Goal: Transaction & Acquisition: Book appointment/travel/reservation

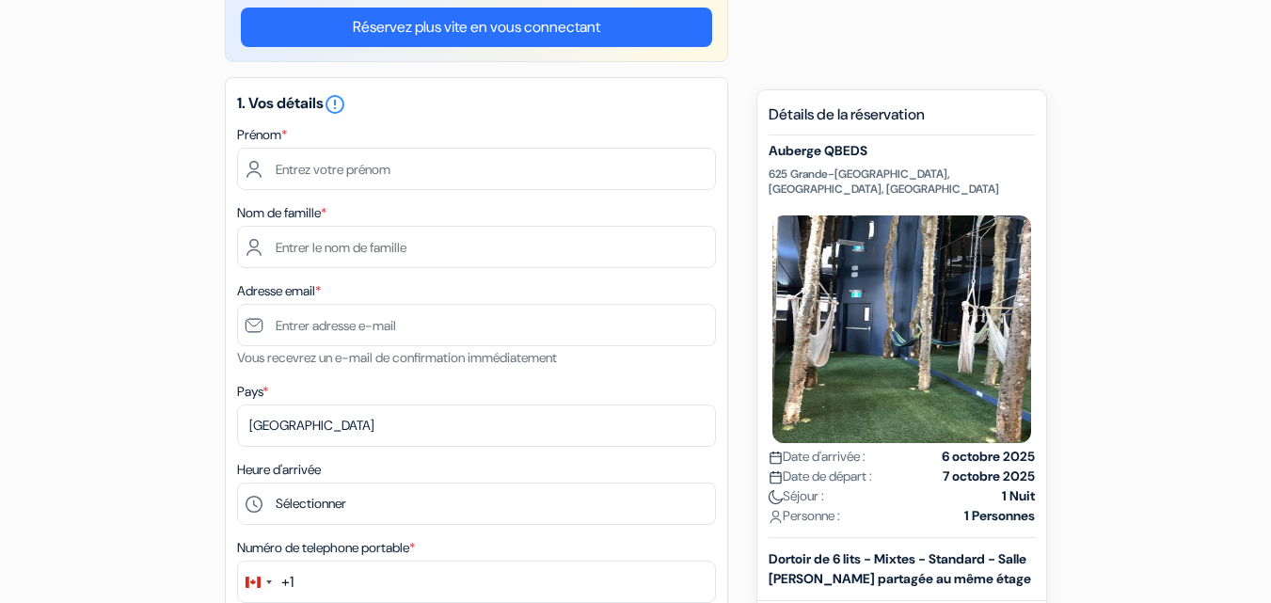
scroll to position [182, 0]
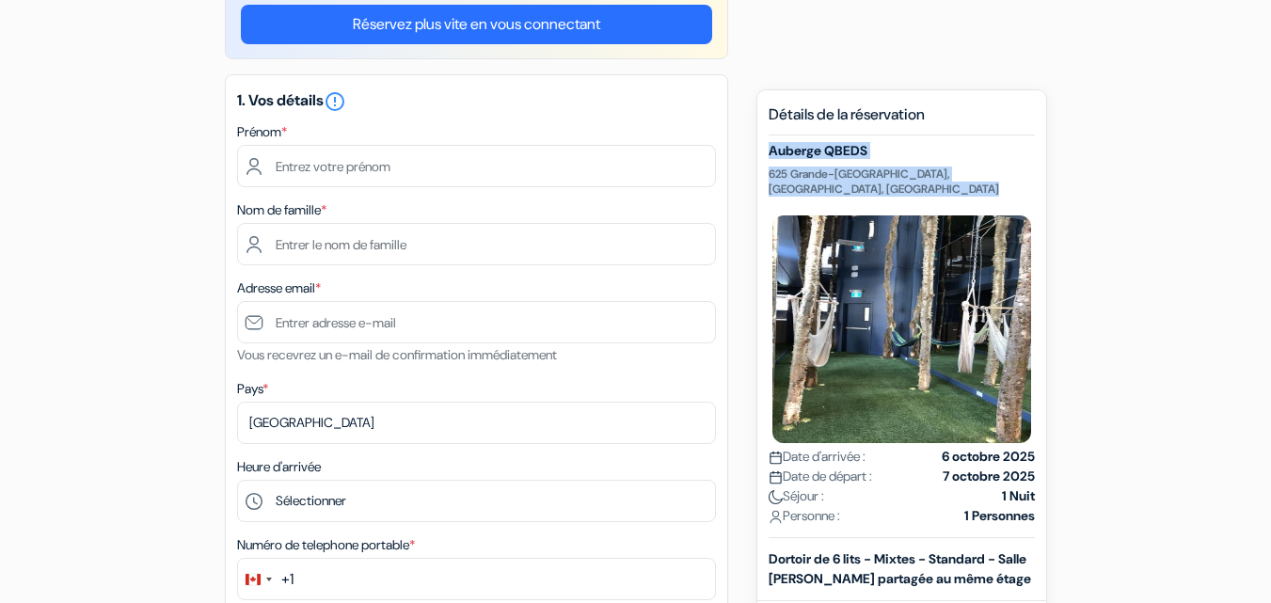
drag, startPoint x: 769, startPoint y: 154, endPoint x: 910, endPoint y: 192, distance: 145.1
click at [910, 192] on div "Auberge QBEDS 625 Grande-[GEOGRAPHIC_DATA], [GEOGRAPHIC_DATA], [GEOGRAPHIC_DATA…" at bounding box center [902, 340] width 266 height 395
copy div "Auberge QBEDS 625 Grande-[GEOGRAPHIC_DATA], [GEOGRAPHIC_DATA], [GEOGRAPHIC_DATA]"
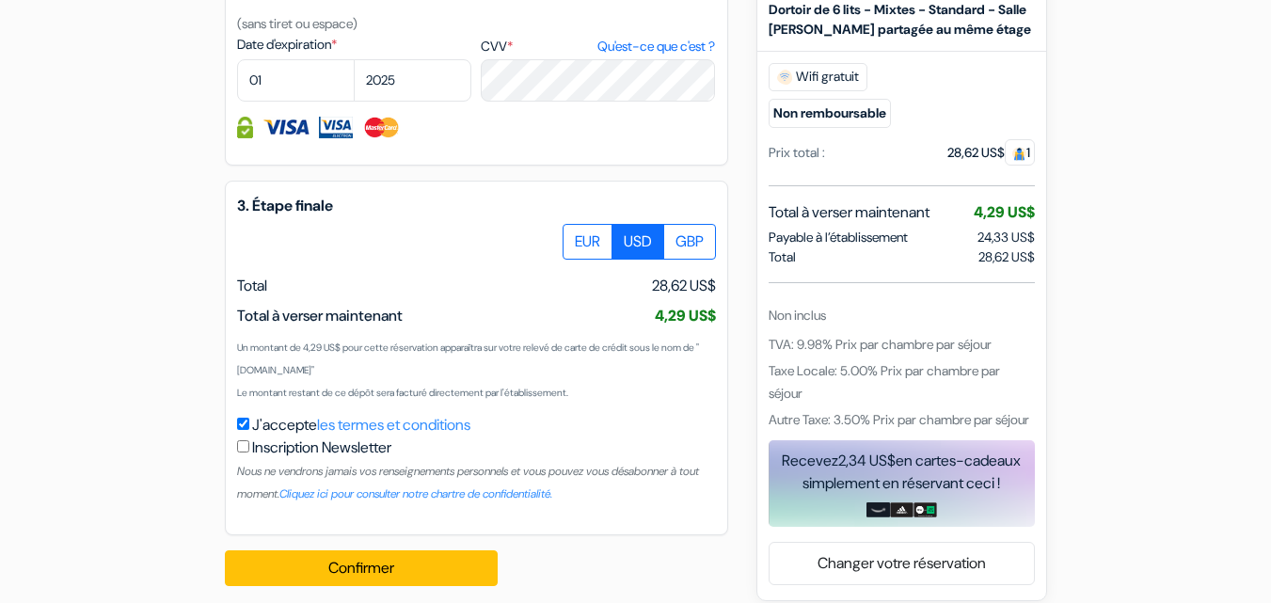
scroll to position [1149, 0]
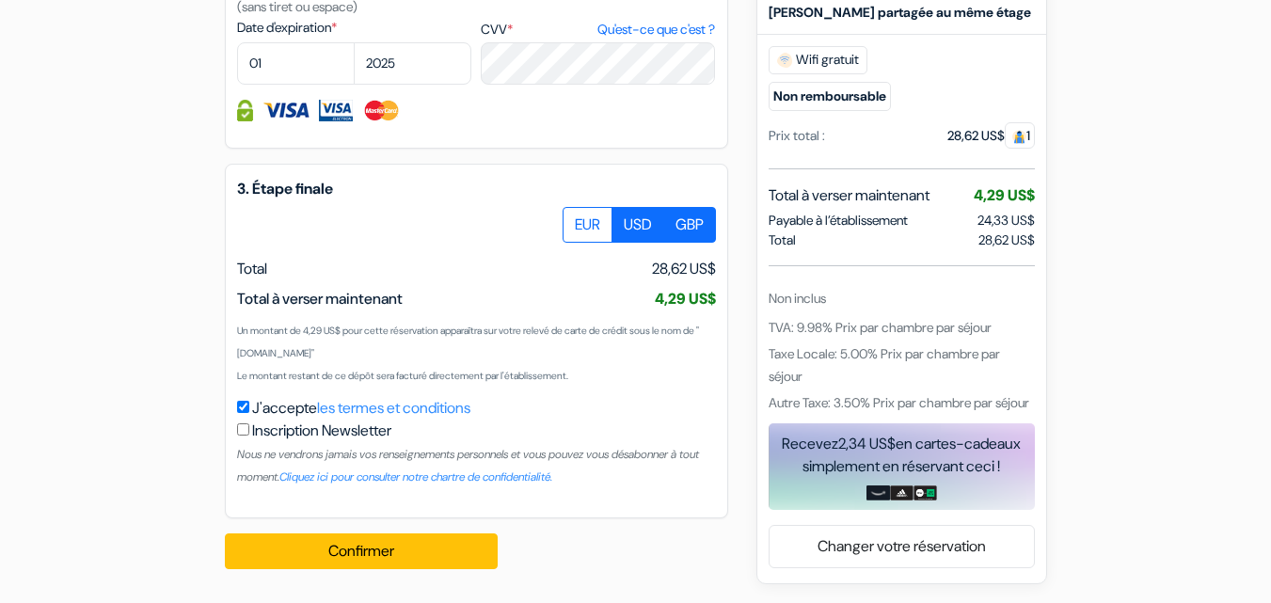
click at [690, 214] on label "GBP" at bounding box center [689, 225] width 53 height 36
click at [576, 214] on input "GBP" at bounding box center [569, 213] width 12 height 12
radio input "true"
click at [630, 234] on label "USD" at bounding box center [637, 225] width 53 height 36
click at [576, 219] on input "USD" at bounding box center [569, 213] width 12 height 12
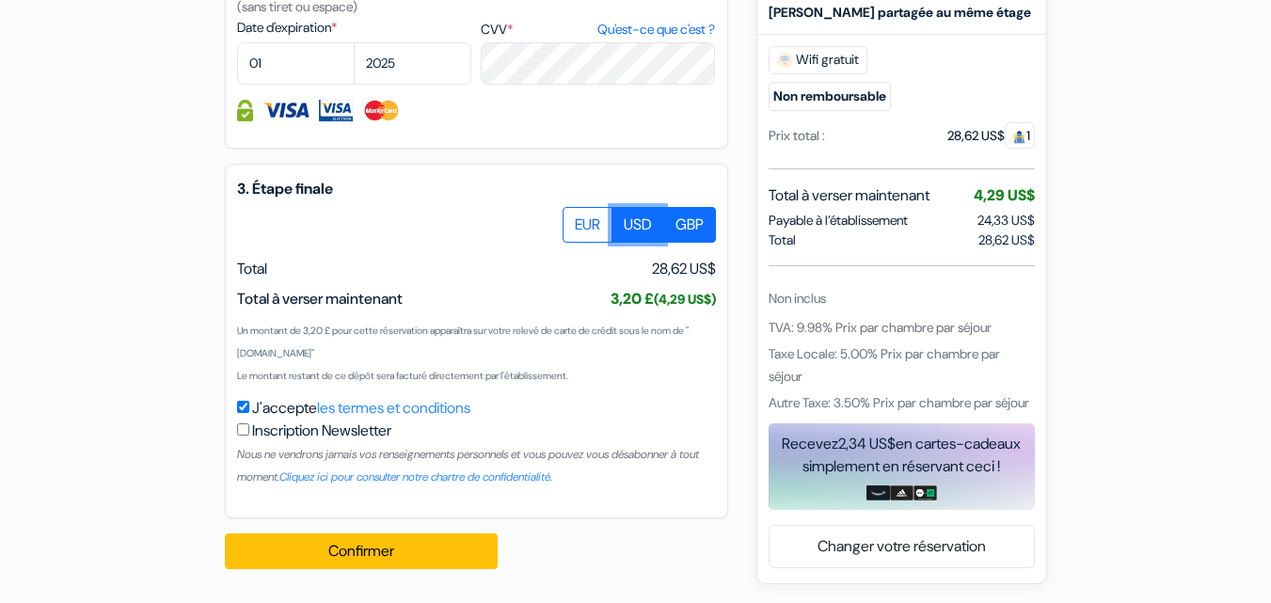
radio input "true"
click at [580, 226] on label "EUR" at bounding box center [588, 225] width 50 height 36
click at [576, 219] on input "EUR" at bounding box center [569, 213] width 12 height 12
radio input "true"
click at [626, 227] on label "USD" at bounding box center [637, 225] width 53 height 36
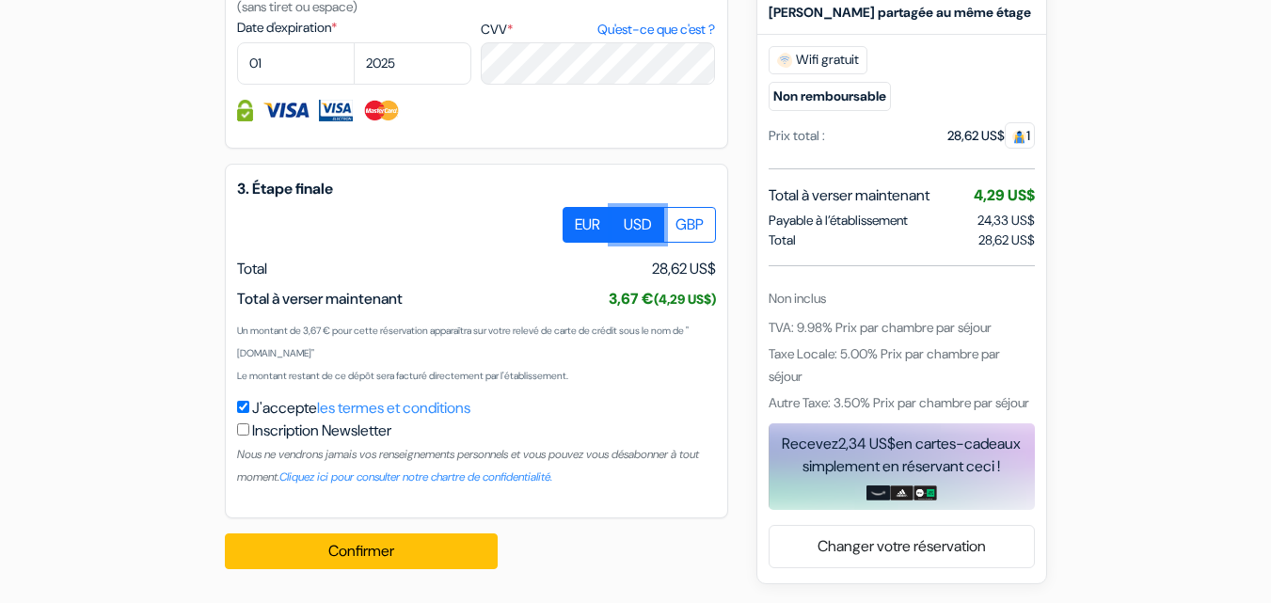
click at [576, 219] on input "USD" at bounding box center [569, 213] width 12 height 12
radio input "true"
click at [579, 231] on label "EUR" at bounding box center [588, 225] width 50 height 36
click at [576, 219] on input "EUR" at bounding box center [569, 213] width 12 height 12
radio input "true"
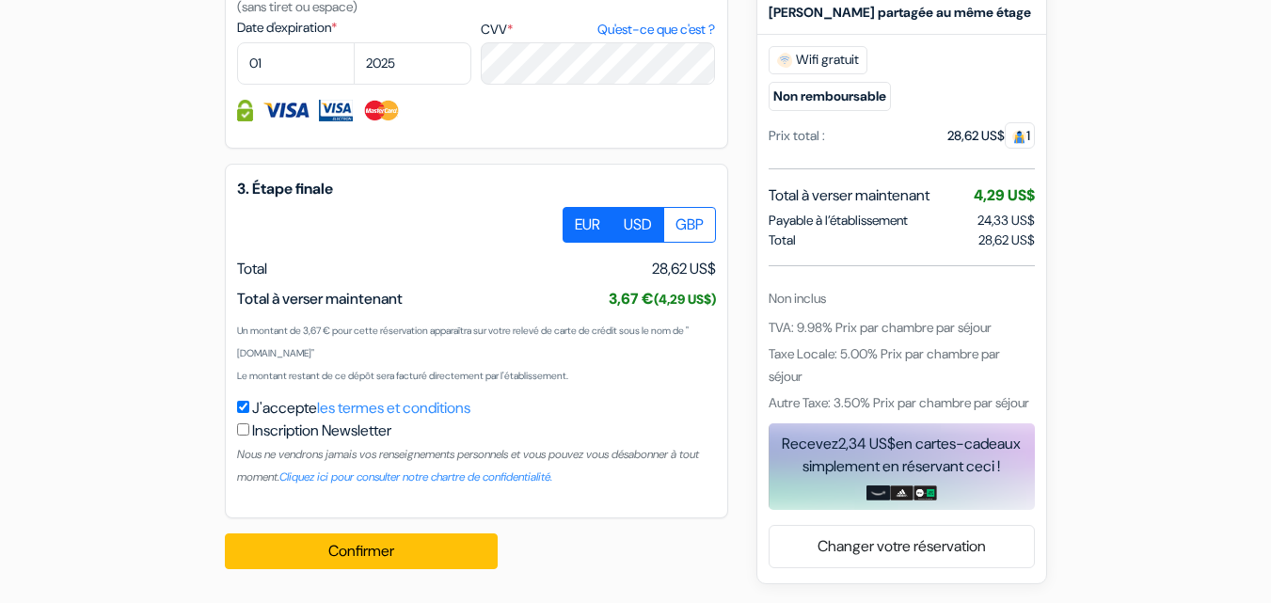
click at [615, 231] on label "USD" at bounding box center [637, 225] width 53 height 36
click at [576, 219] on input "USD" at bounding box center [569, 213] width 12 height 12
radio input "true"
click at [674, 223] on label "GBP" at bounding box center [689, 225] width 53 height 36
click at [576, 219] on input "GBP" at bounding box center [569, 213] width 12 height 12
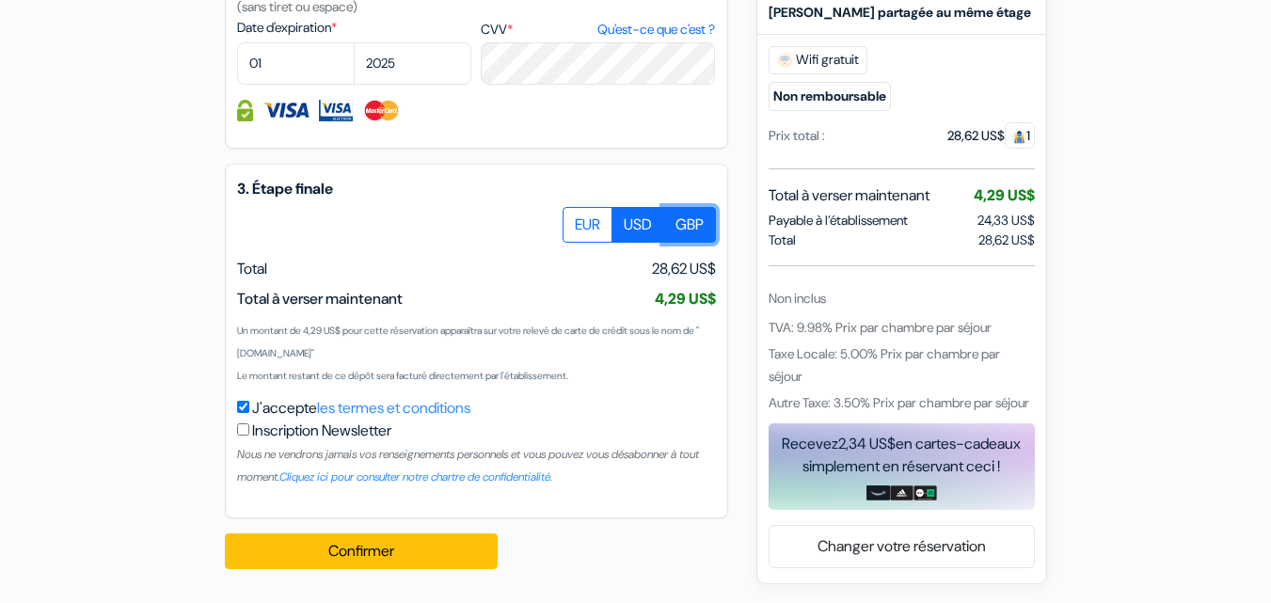
radio input "true"
click at [626, 228] on label "USD" at bounding box center [637, 225] width 53 height 36
click at [576, 219] on input "USD" at bounding box center [569, 213] width 12 height 12
radio input "true"
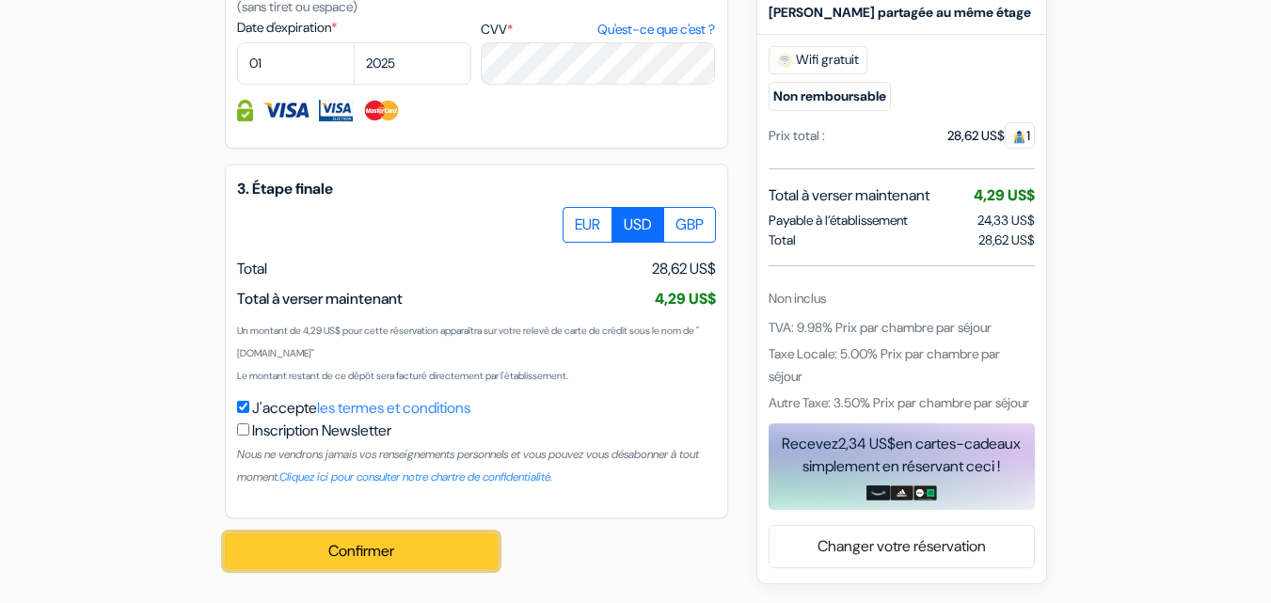
click at [356, 561] on button "Confirmer Loading..." at bounding box center [361, 551] width 273 height 36
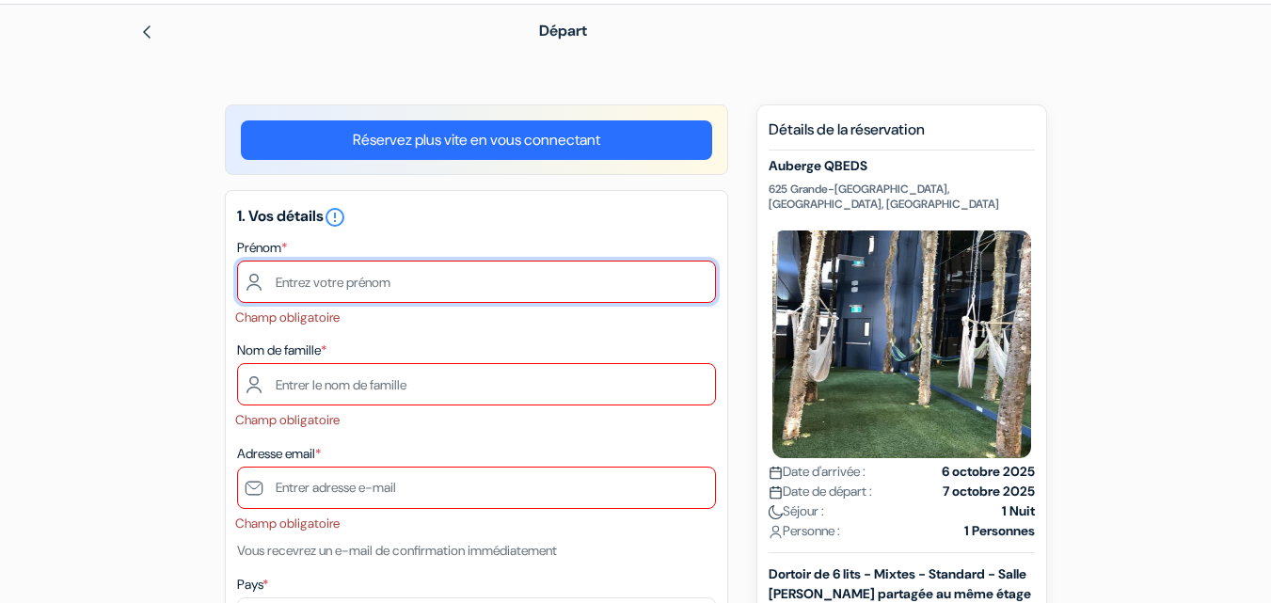
scroll to position [47, 0]
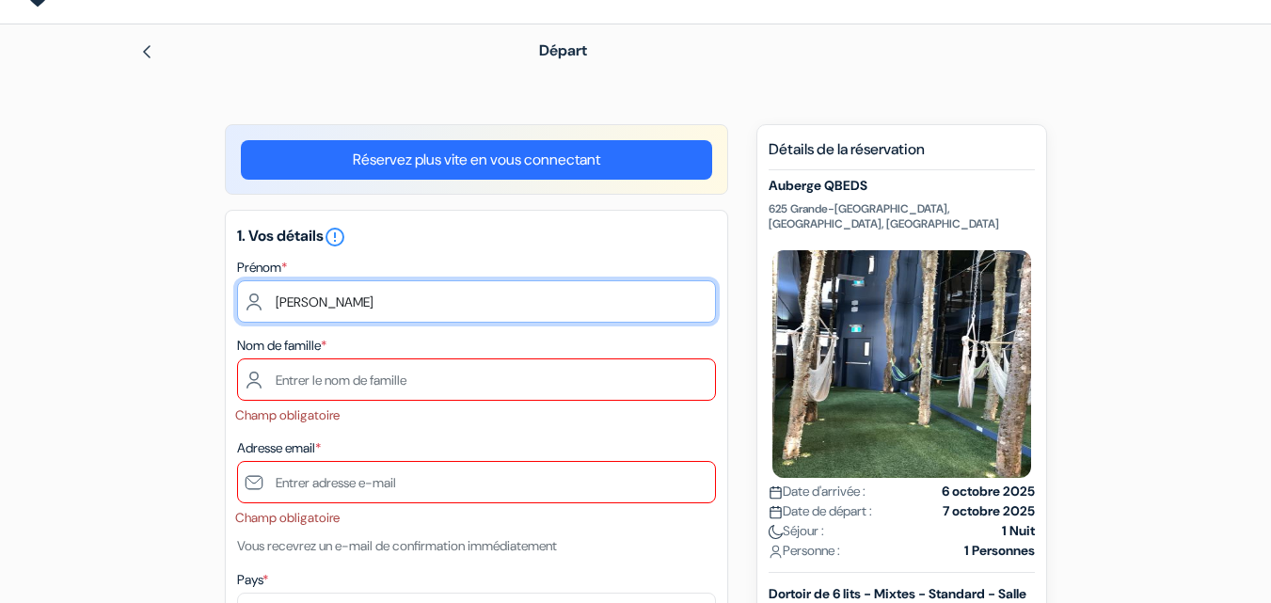
type input "[PERSON_NAME]"
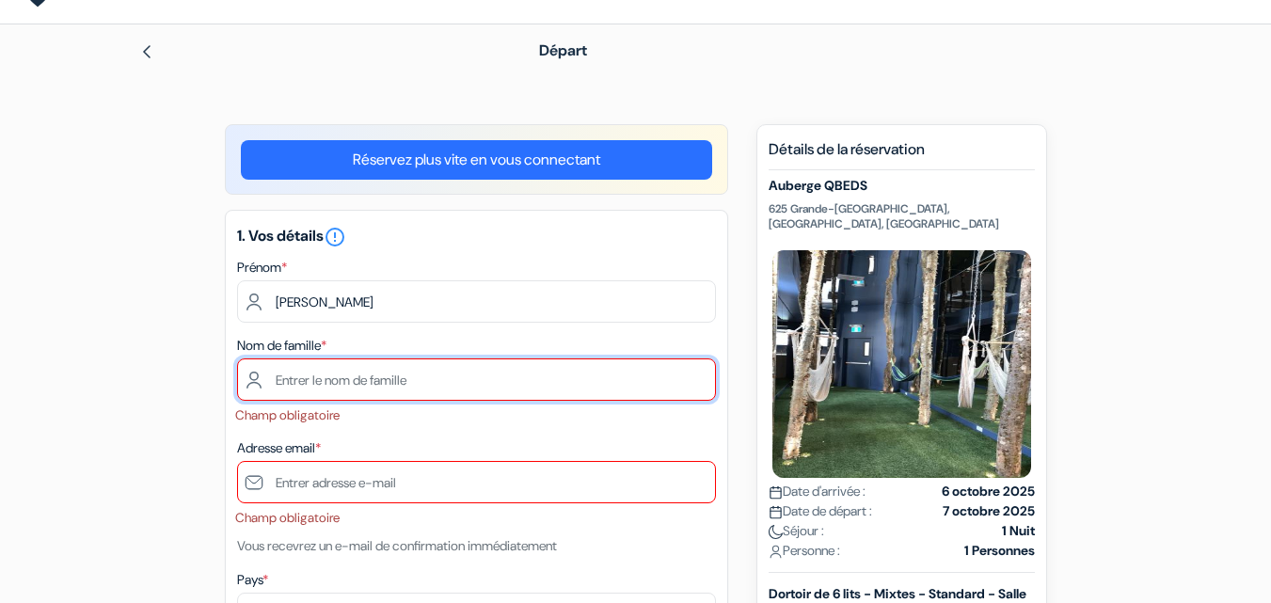
click at [357, 376] on input "text" at bounding box center [476, 379] width 479 height 42
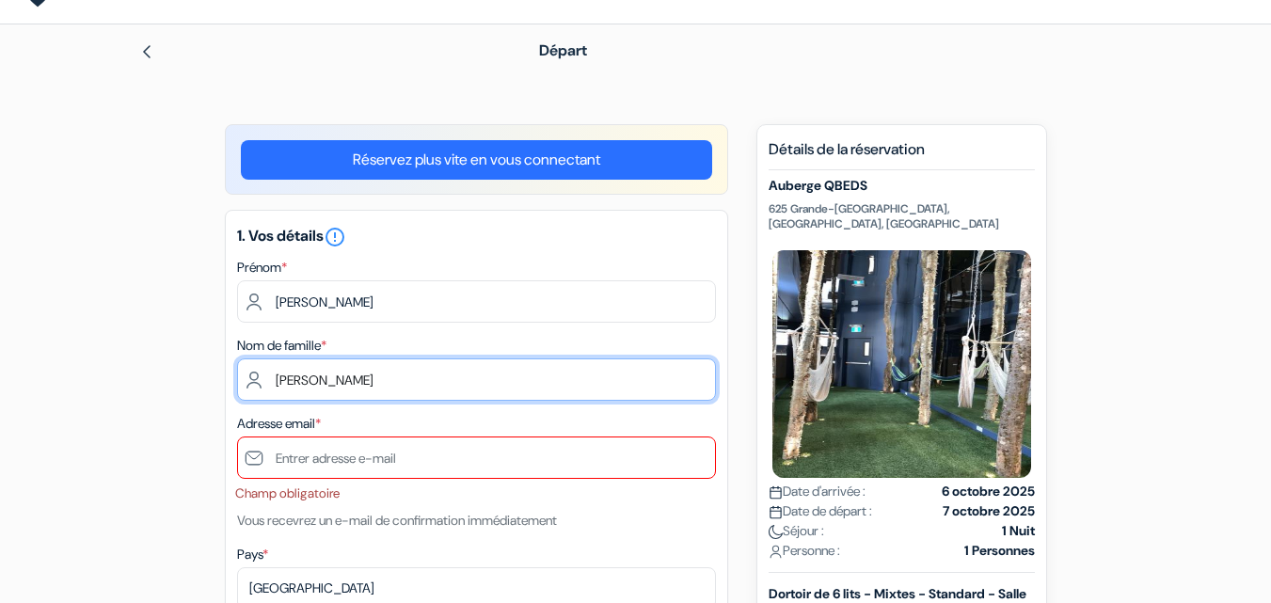
type input "[PERSON_NAME]"
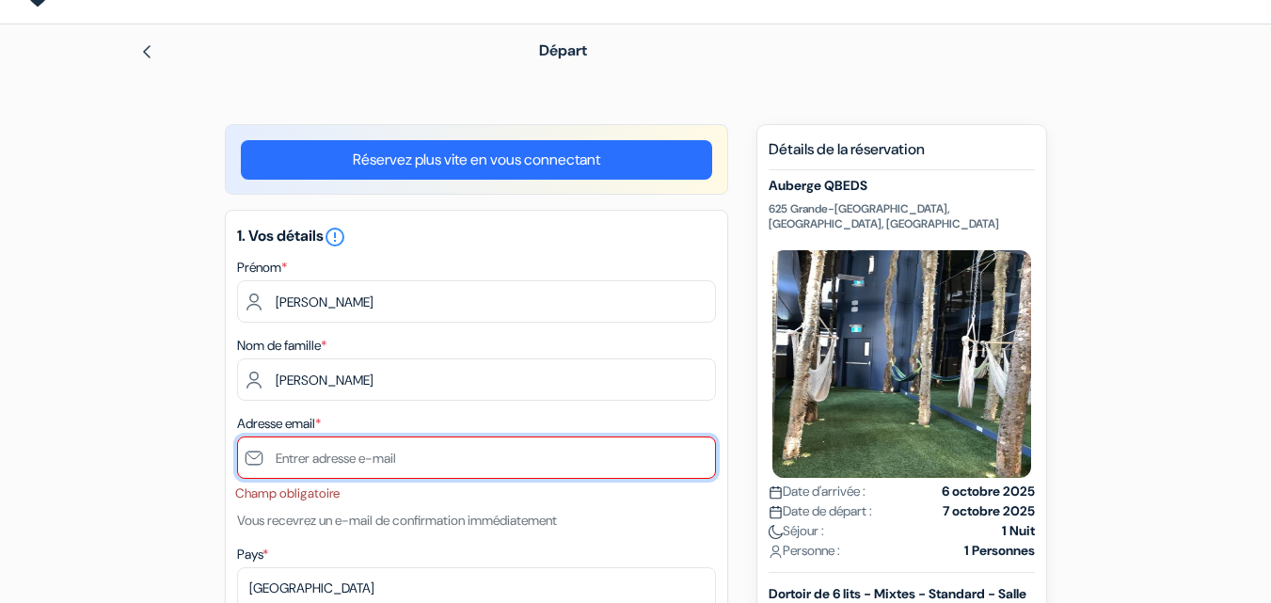
click at [337, 466] on input "text" at bounding box center [476, 457] width 479 height 42
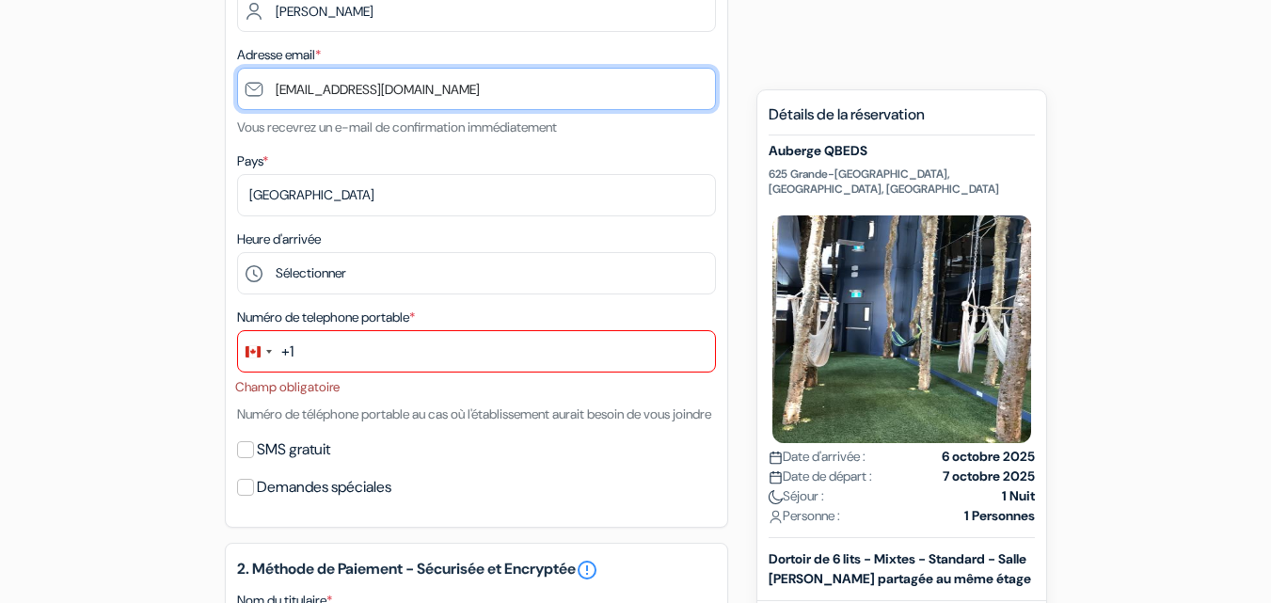
scroll to position [420, 0]
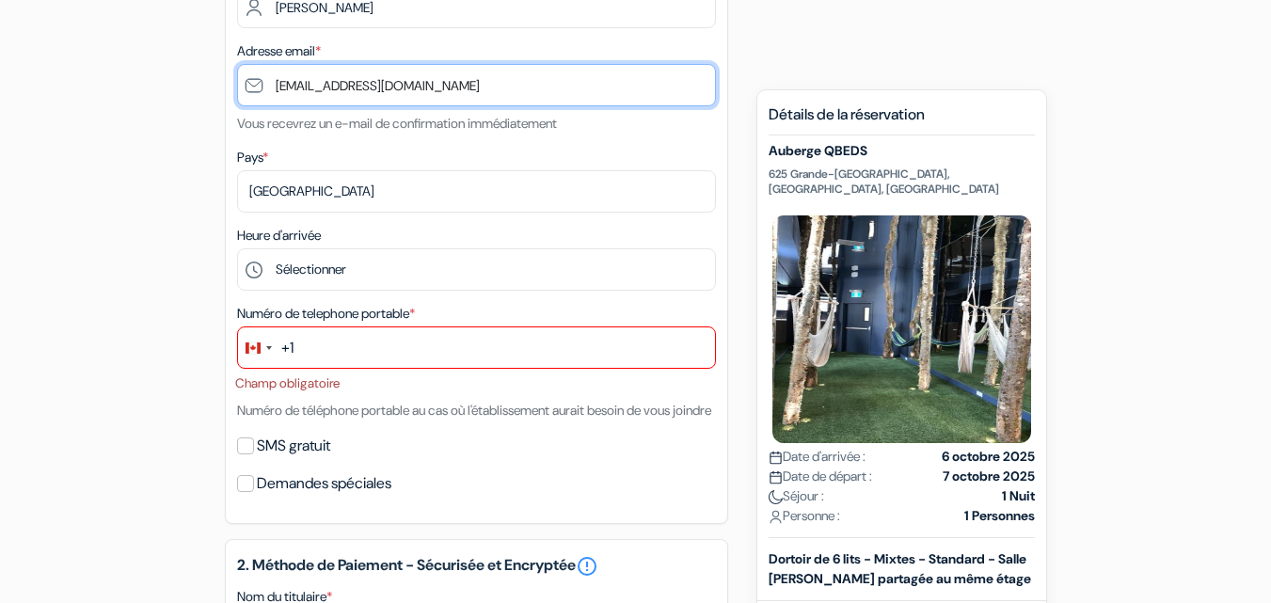
type input "[EMAIL_ADDRESS][DOMAIN_NAME]"
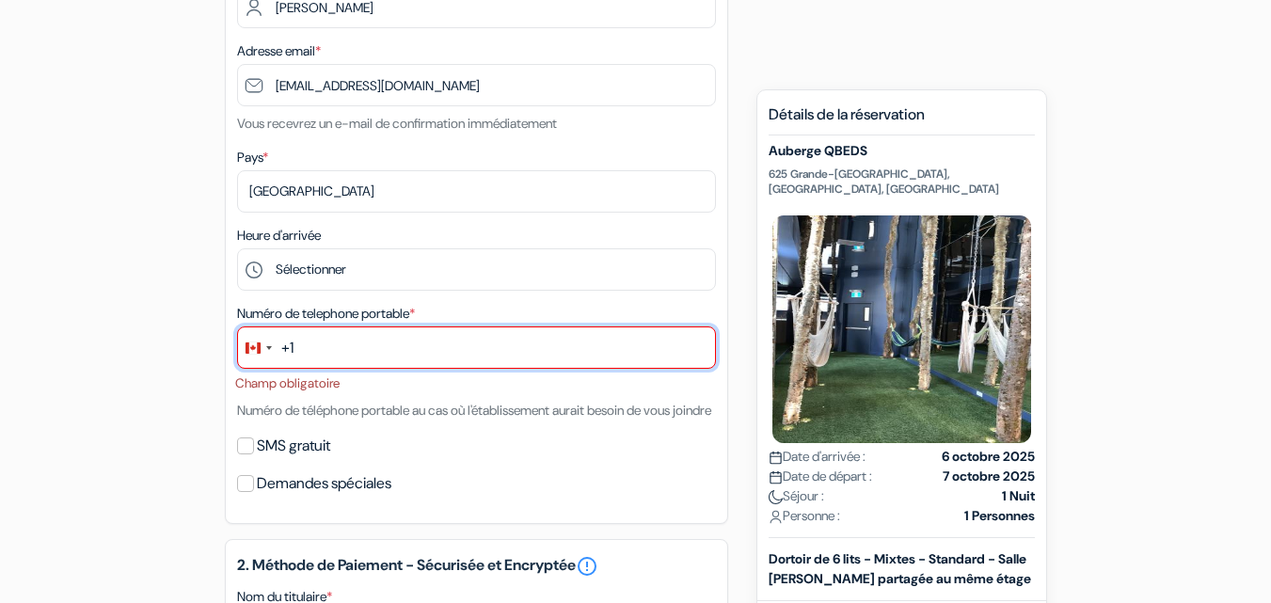
click at [316, 360] on input "text" at bounding box center [476, 347] width 479 height 42
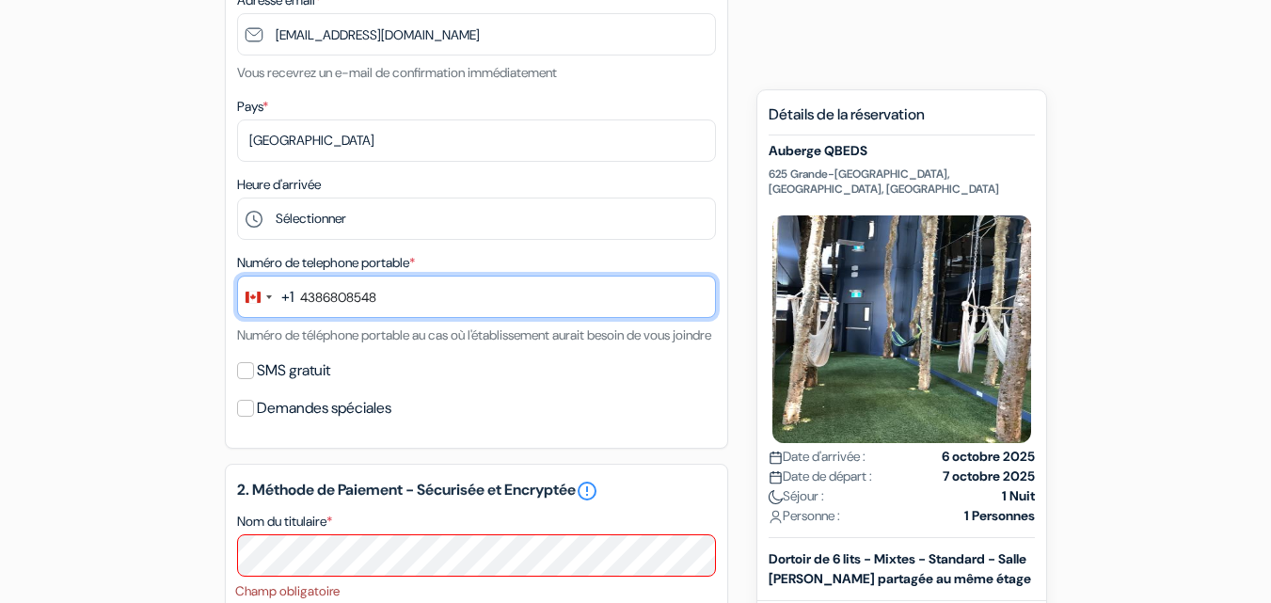
scroll to position [471, 0]
type input "4386808548"
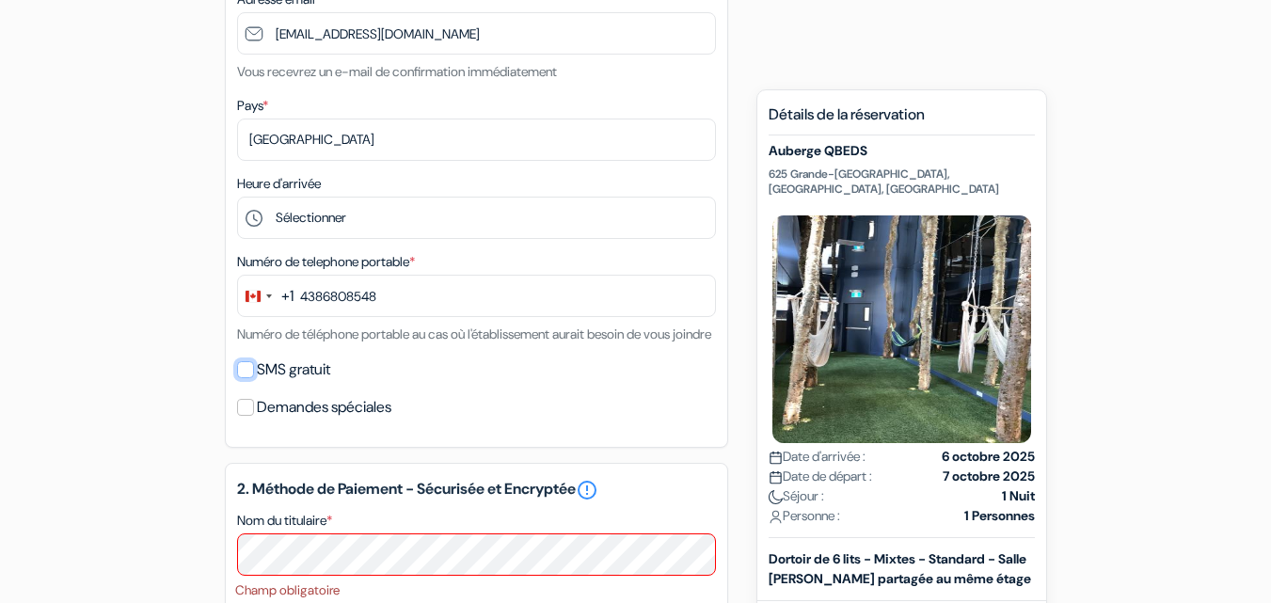
click at [246, 378] on input "SMS gratuit" at bounding box center [245, 369] width 17 height 17
checkbox input "true"
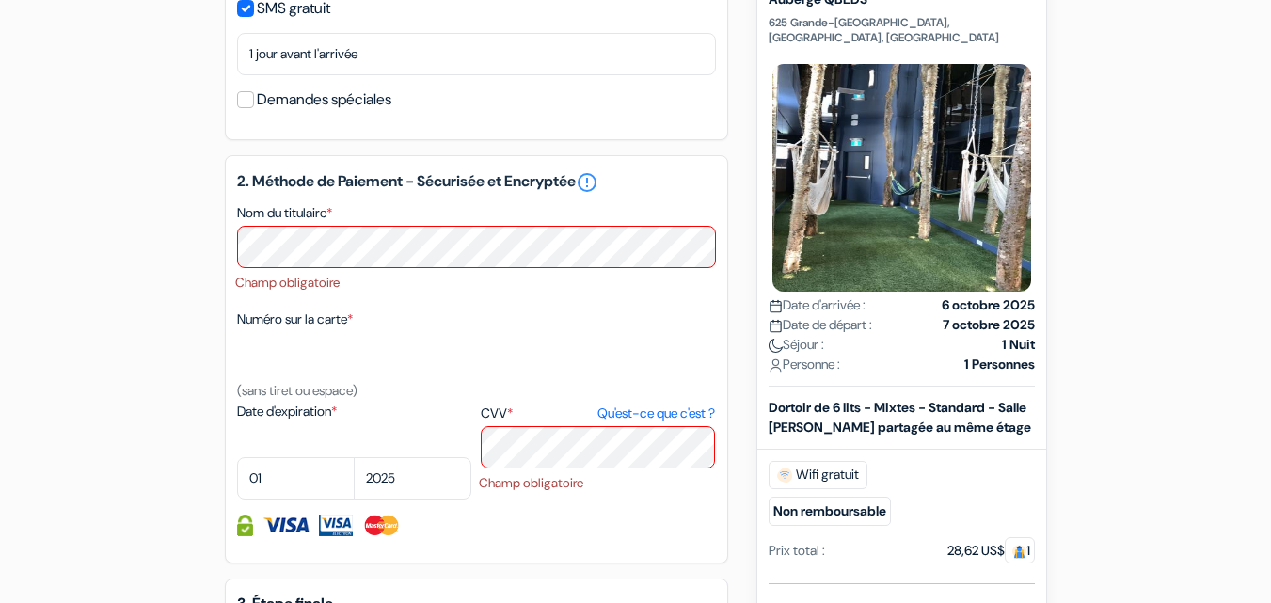
scroll to position [924, 0]
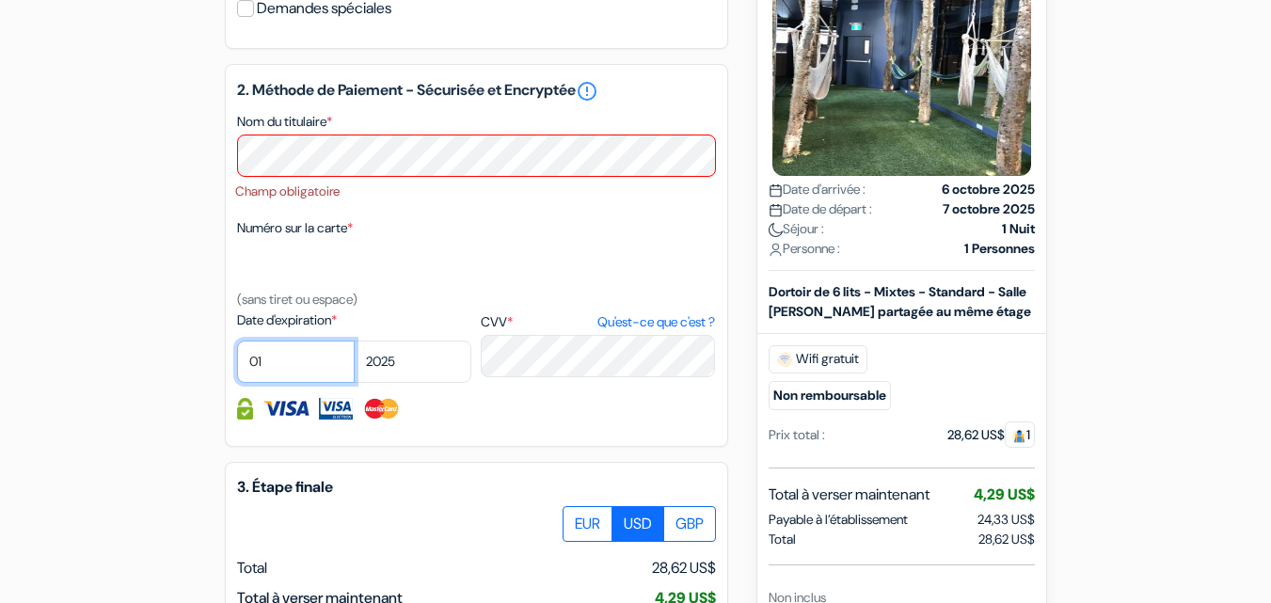
click at [292, 383] on select "01 02 03 04 05 06 07 08 09 10 11 12" at bounding box center [296, 362] width 118 height 42
select select "07"
click at [237, 363] on select "01 02 03 04 05 06 07 08 09 10 11 12" at bounding box center [296, 362] width 118 height 42
click at [385, 383] on select "2025 2026 2027 2028 2029 2030 2031 2032 2033 2034 2035 2036 2037 2038 2039 2040…" at bounding box center [413, 362] width 118 height 42
select select "2026"
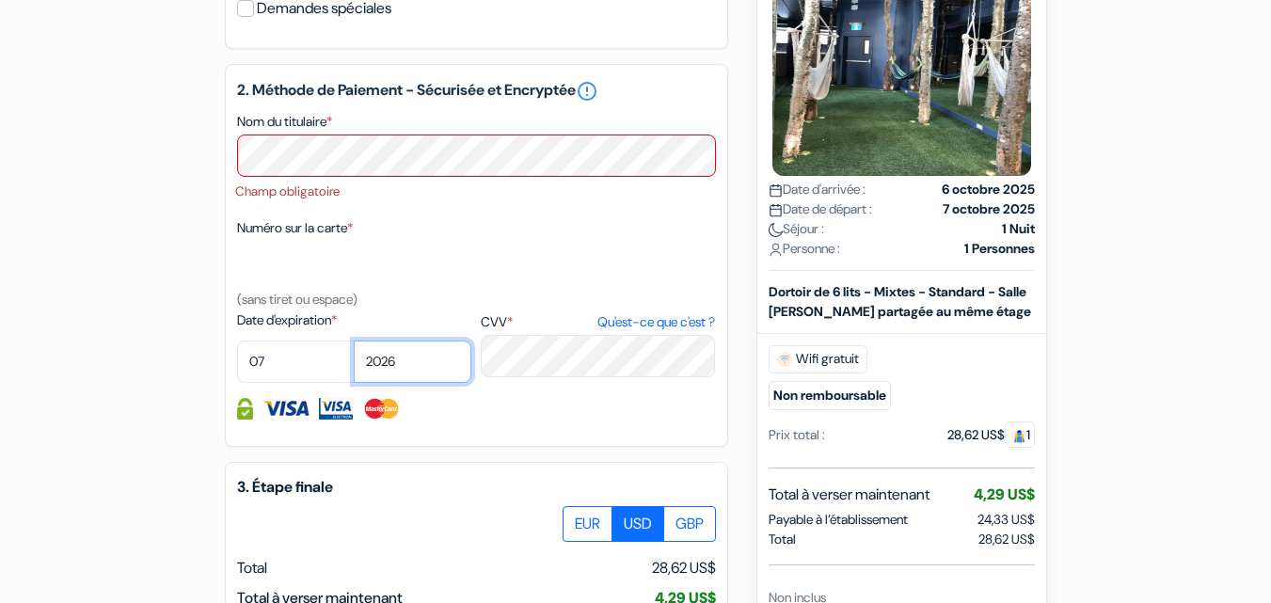
click at [354, 363] on select "2025 2026 2027 2028 2029 2030 2031 2032 2033 2034 2035 2036 2037 2038 2039 2040…" at bounding box center [413, 362] width 118 height 42
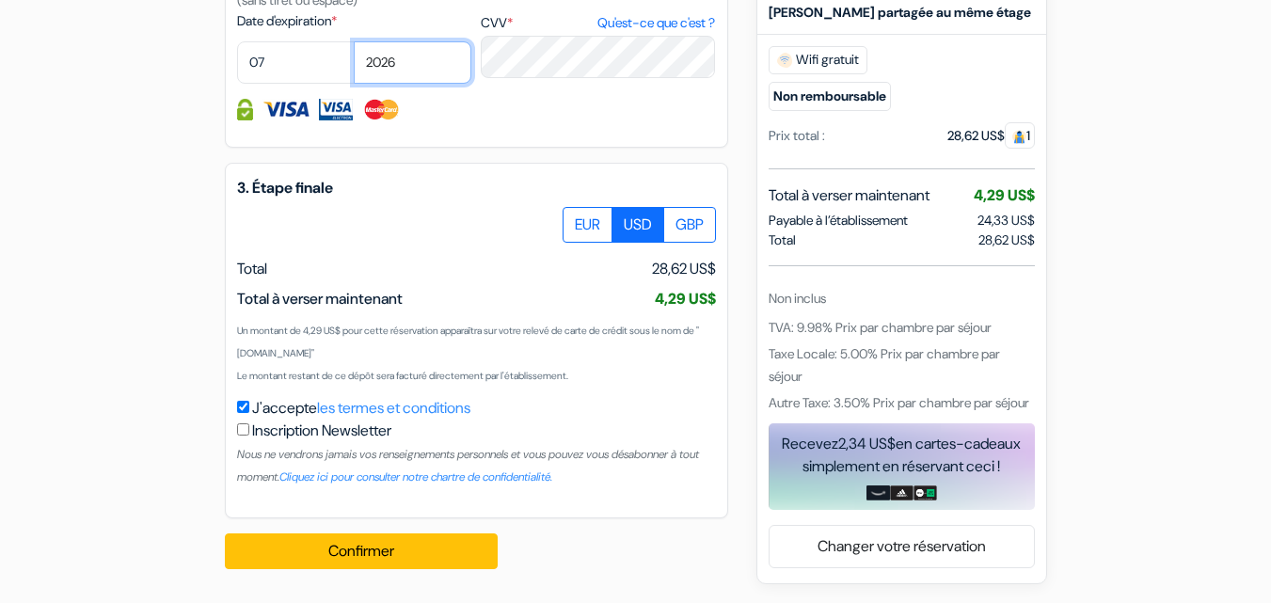
scroll to position [1245, 0]
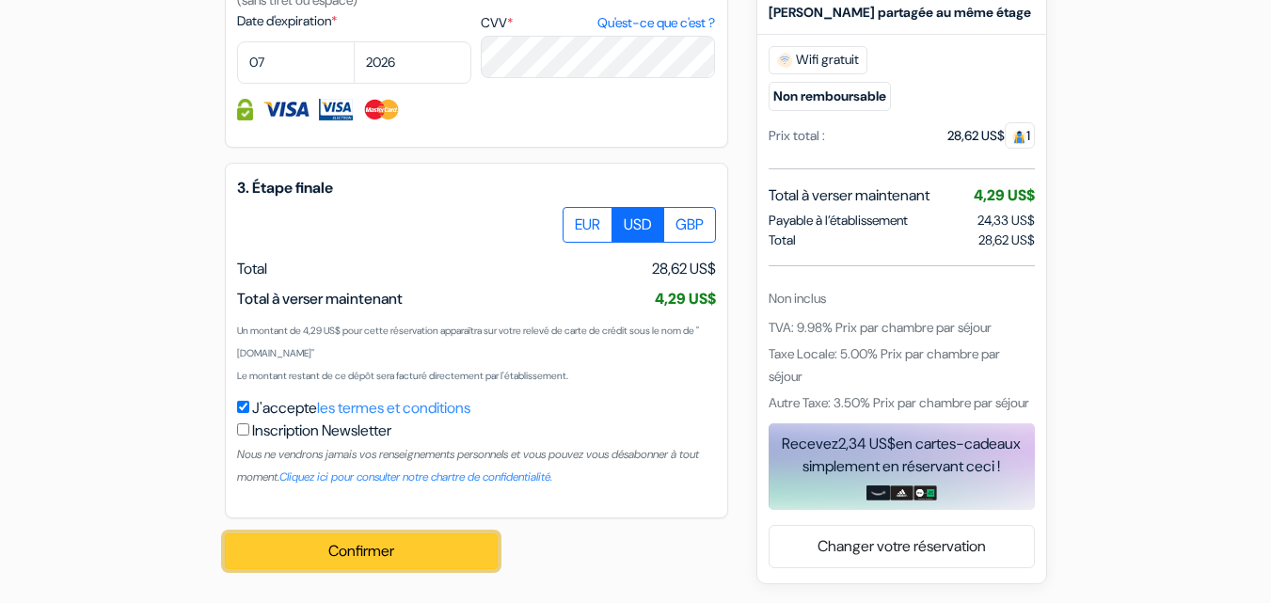
click at [393, 553] on button "Confirmer Loading..." at bounding box center [361, 551] width 273 height 36
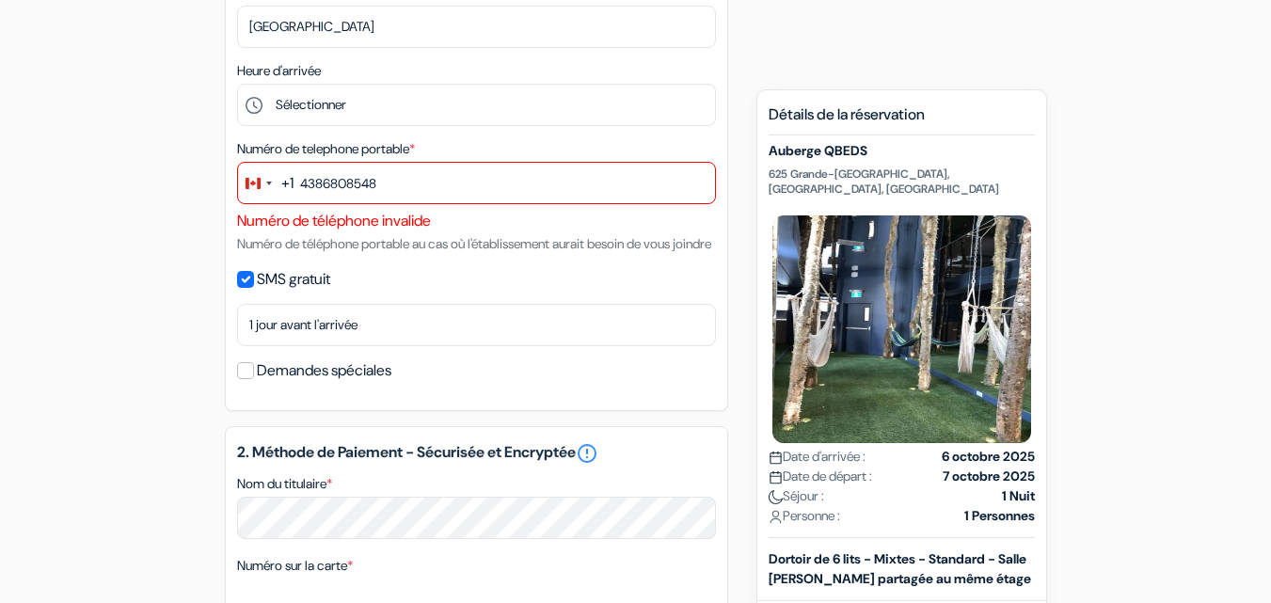
scroll to position [569, 0]
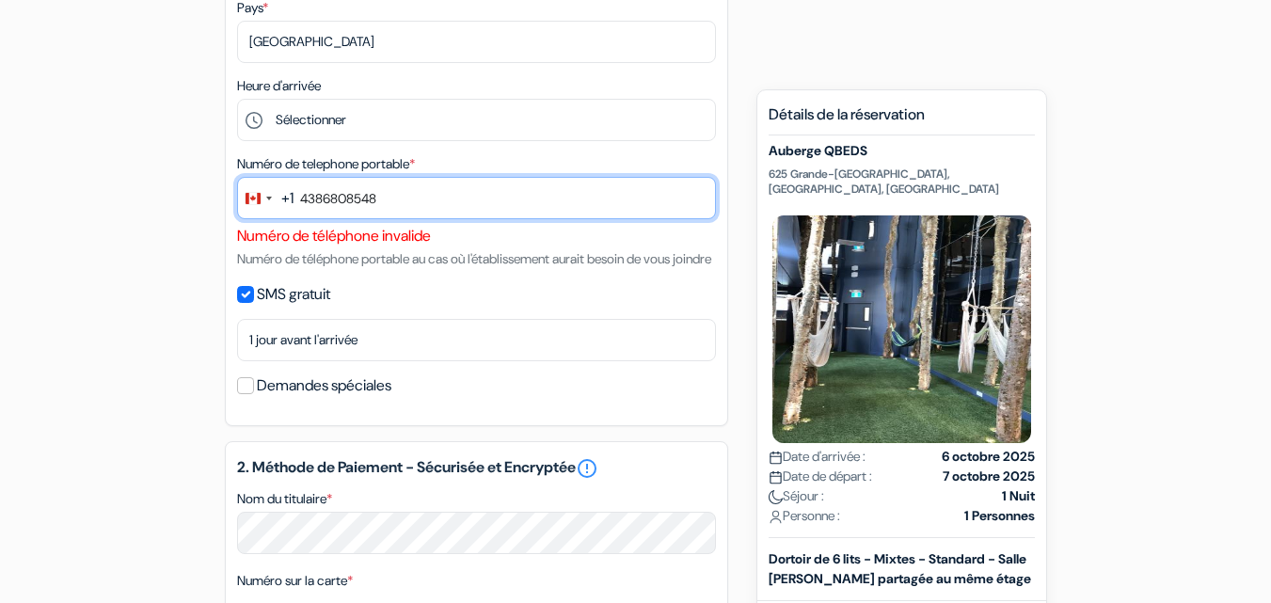
click at [300, 196] on input "4386808548" at bounding box center [476, 198] width 479 height 42
click at [320, 198] on input "4386808548" at bounding box center [476, 198] width 479 height 42
click at [347, 199] on input "4386808548" at bounding box center [476, 198] width 479 height 42
drag, startPoint x: 325, startPoint y: 200, endPoint x: 286, endPoint y: 203, distance: 38.7
click at [286, 203] on div "+1 244 results found No results found [GEOGRAPHIC_DATA] +93 [GEOGRAPHIC_DATA] +…" at bounding box center [476, 201] width 479 height 48
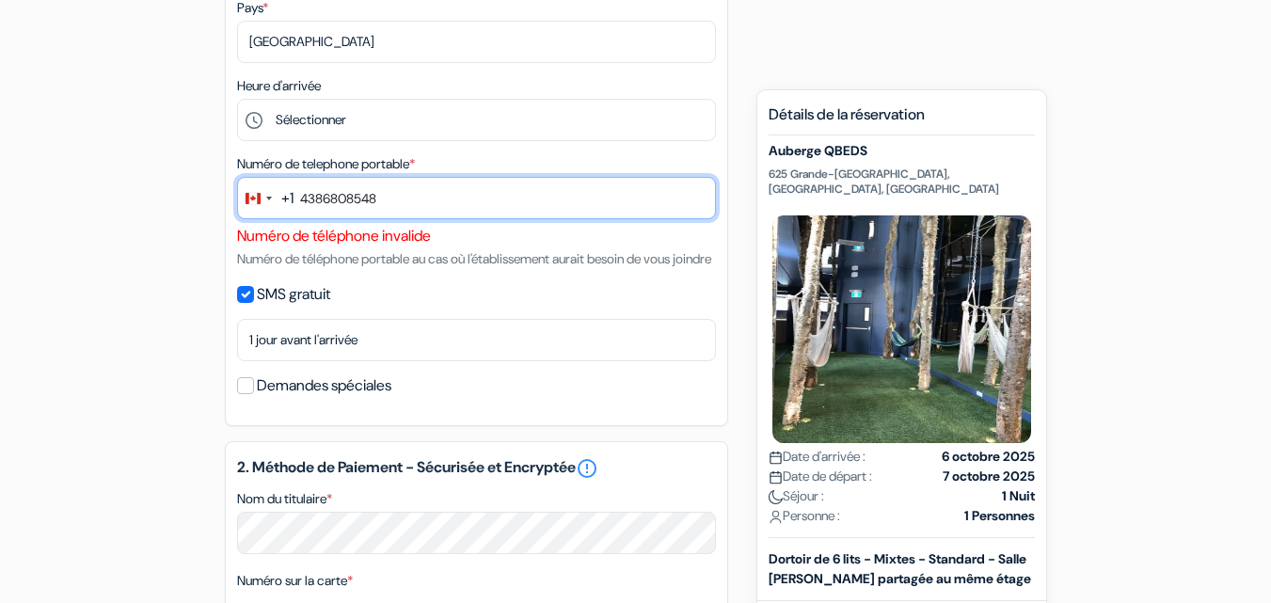
click at [404, 197] on input "4386808548" at bounding box center [476, 198] width 479 height 42
type input "4"
type input "4386808548"
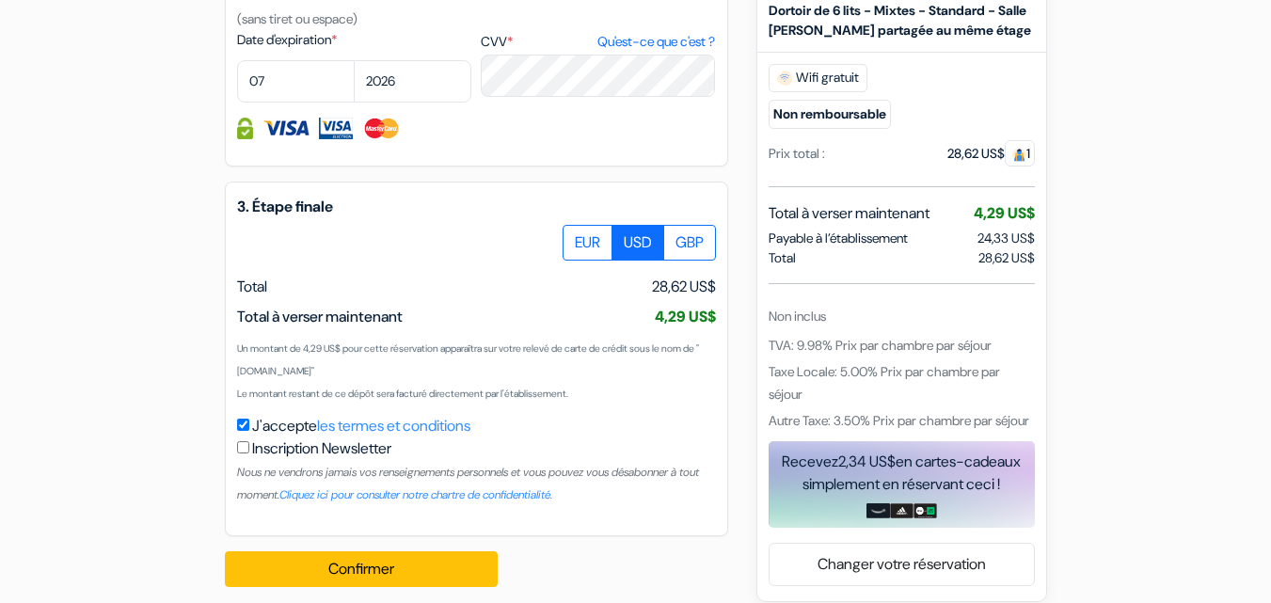
scroll to position [1243, 0]
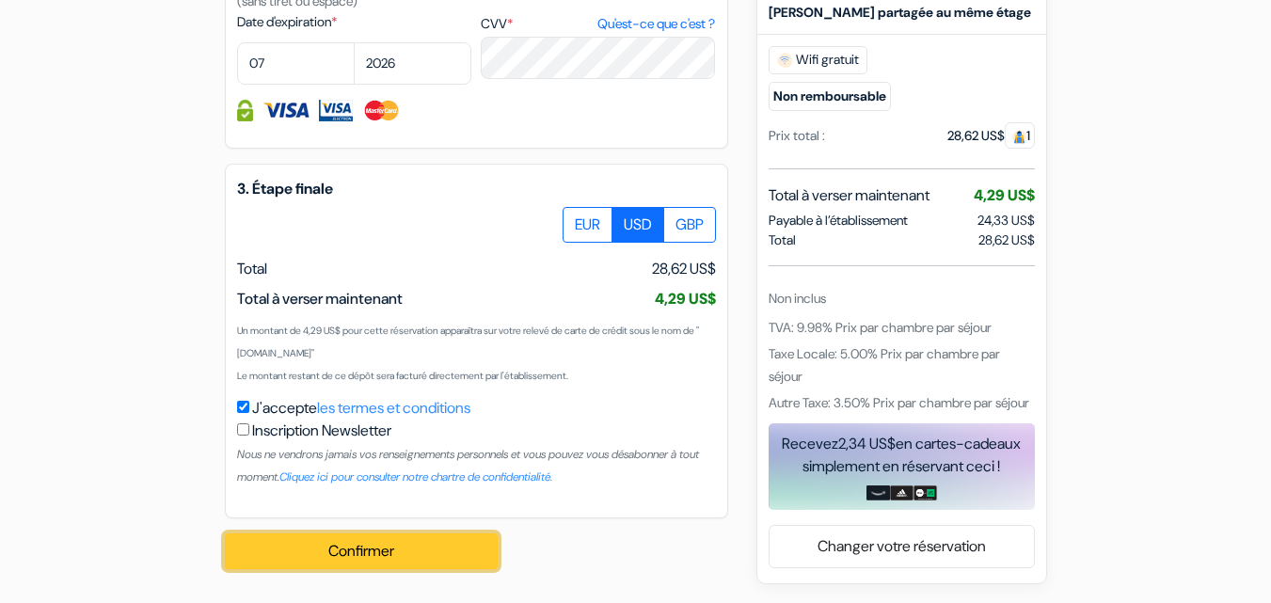
click at [360, 546] on button "Confirmer Loading..." at bounding box center [361, 551] width 273 height 36
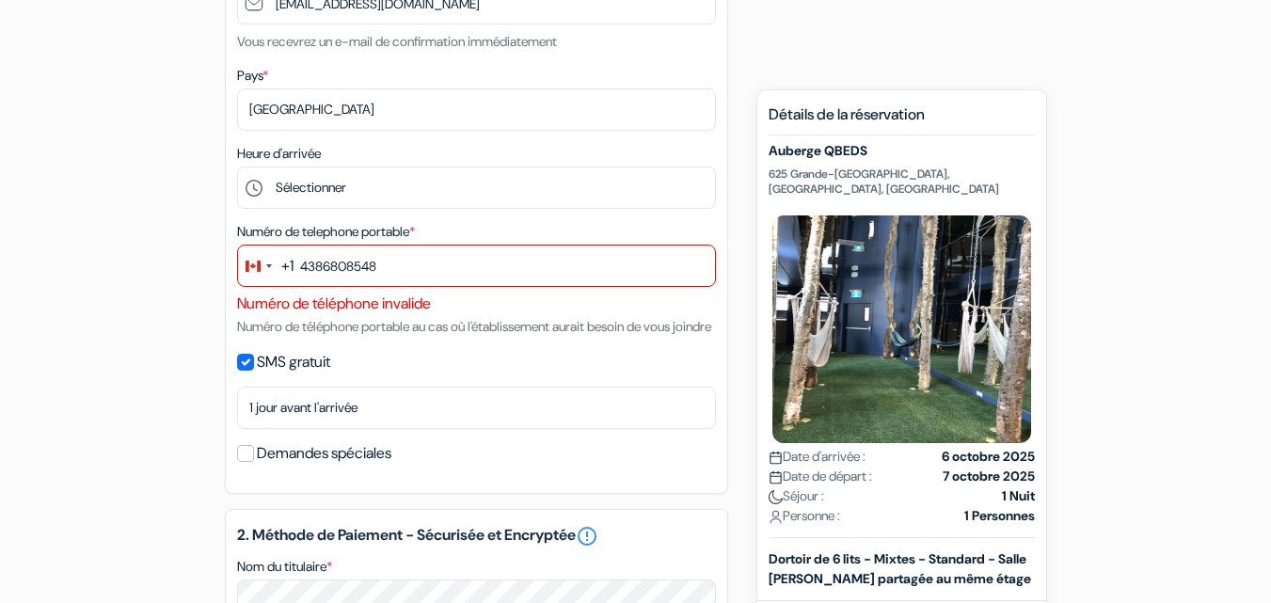
scroll to position [500, 0]
click at [268, 268] on div "Change country, selected Canada (+1)" at bounding box center [269, 267] width 6 height 4
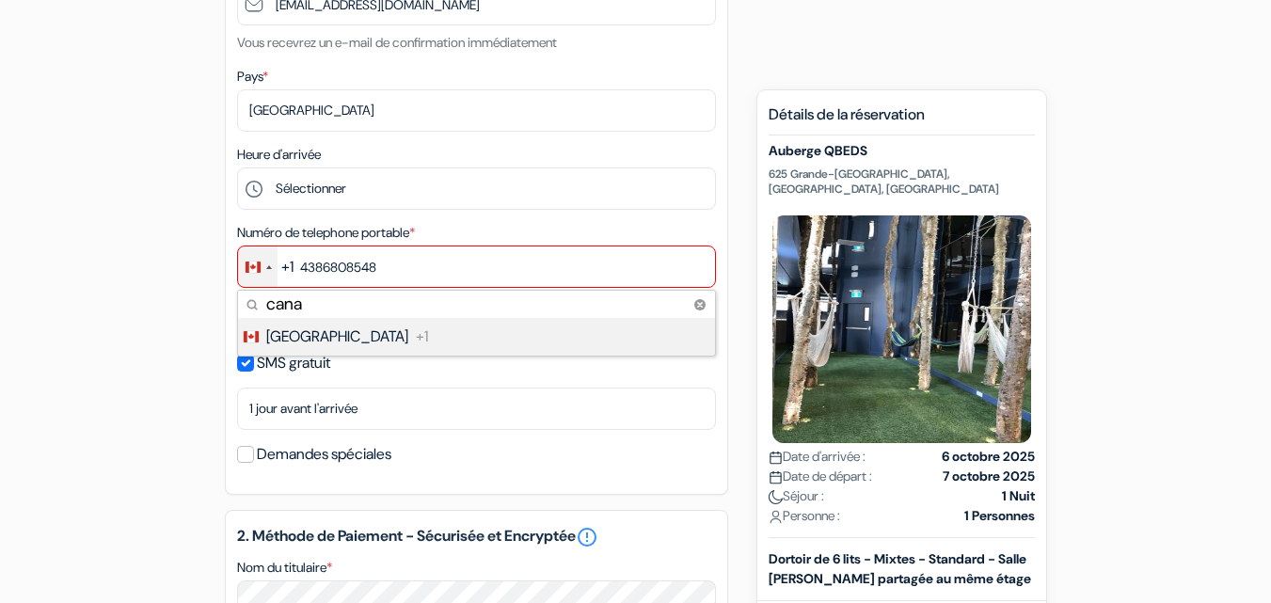
type input "cana"
click at [307, 339] on span "[GEOGRAPHIC_DATA]" at bounding box center [337, 336] width 142 height 23
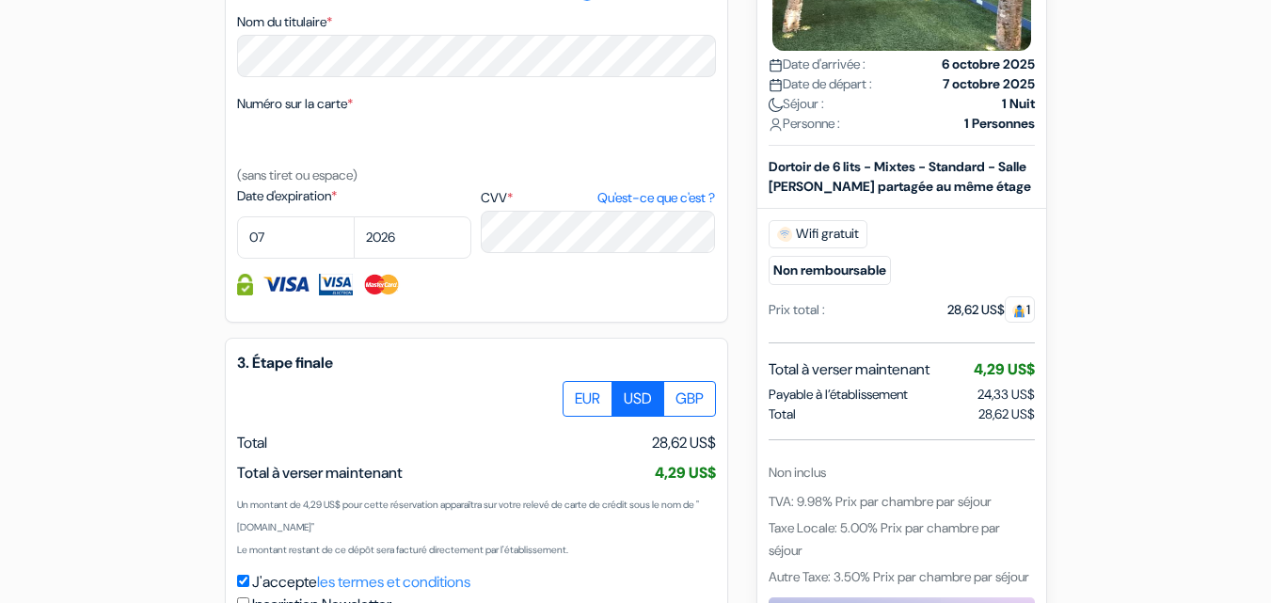
scroll to position [1243, 0]
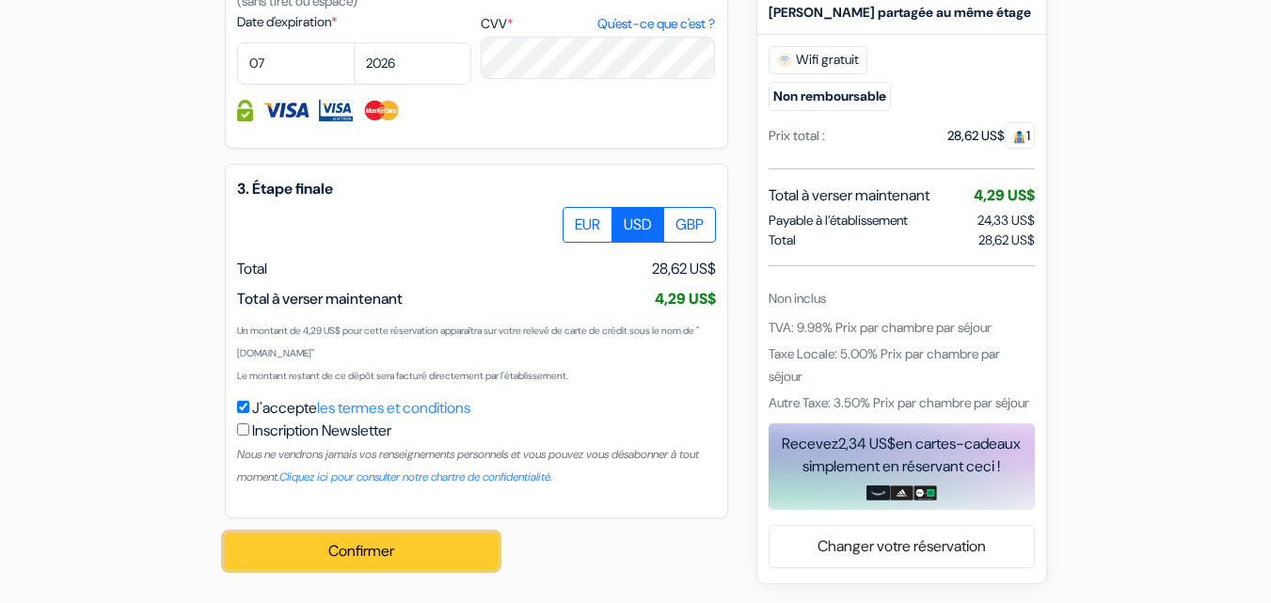
click at [400, 543] on button "Confirmer Loading..." at bounding box center [361, 551] width 273 height 36
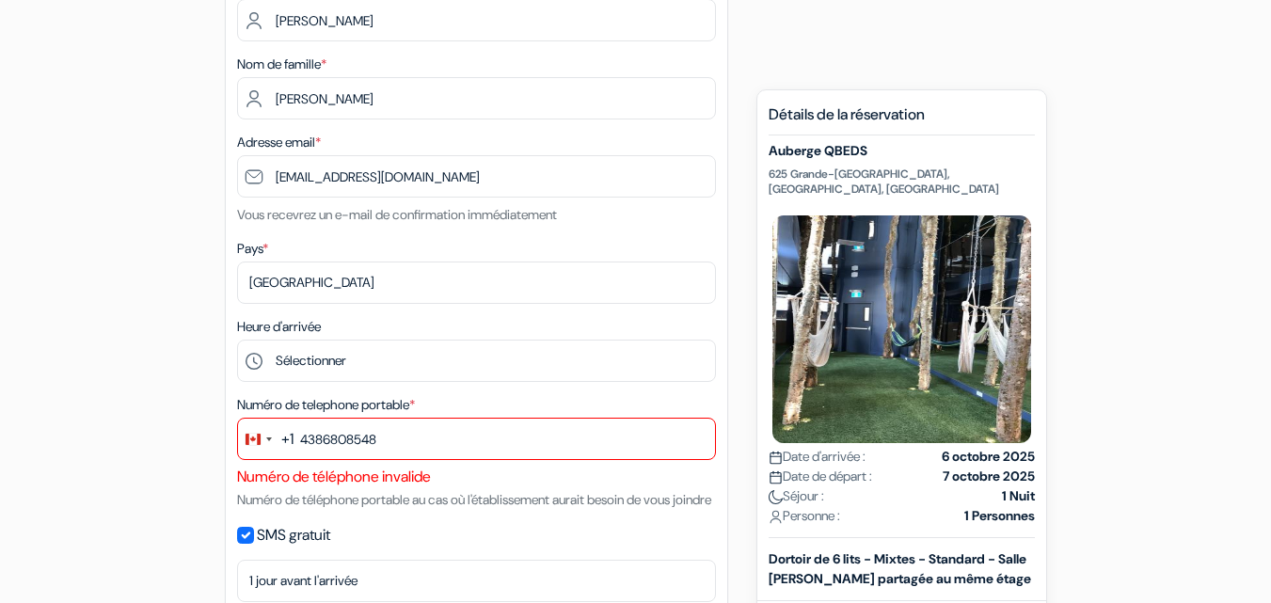
scroll to position [336, 0]
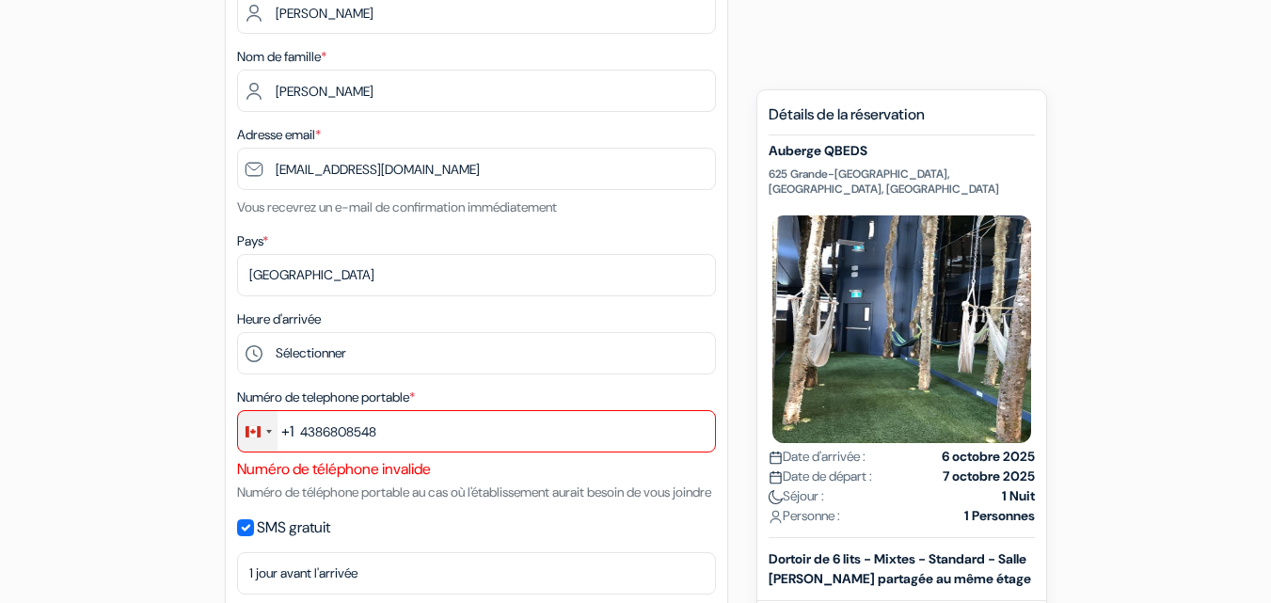
click at [256, 435] on div "Change country, selected Canada (+1)" at bounding box center [253, 431] width 15 height 11
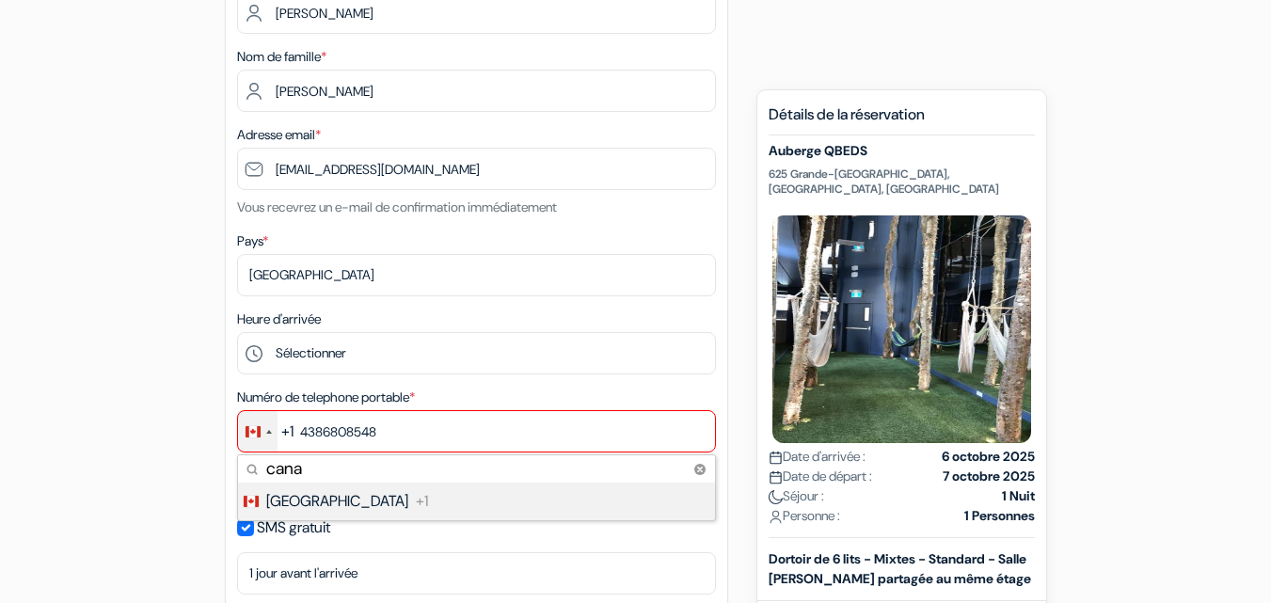
click at [321, 508] on li "Canada +1" at bounding box center [475, 502] width 479 height 38
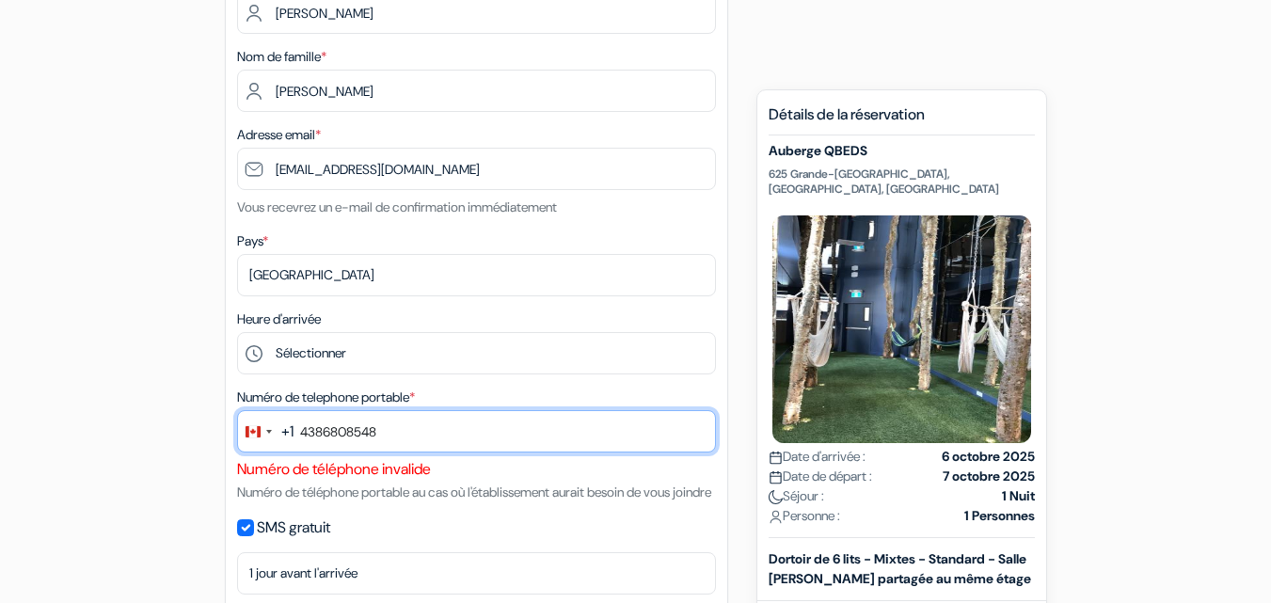
drag, startPoint x: 413, startPoint y: 429, endPoint x: 293, endPoint y: 429, distance: 120.4
click at [293, 429] on div "+1 cana 1 result found No results found [GEOGRAPHIC_DATA] [PHONE_NUMBER]" at bounding box center [476, 434] width 479 height 48
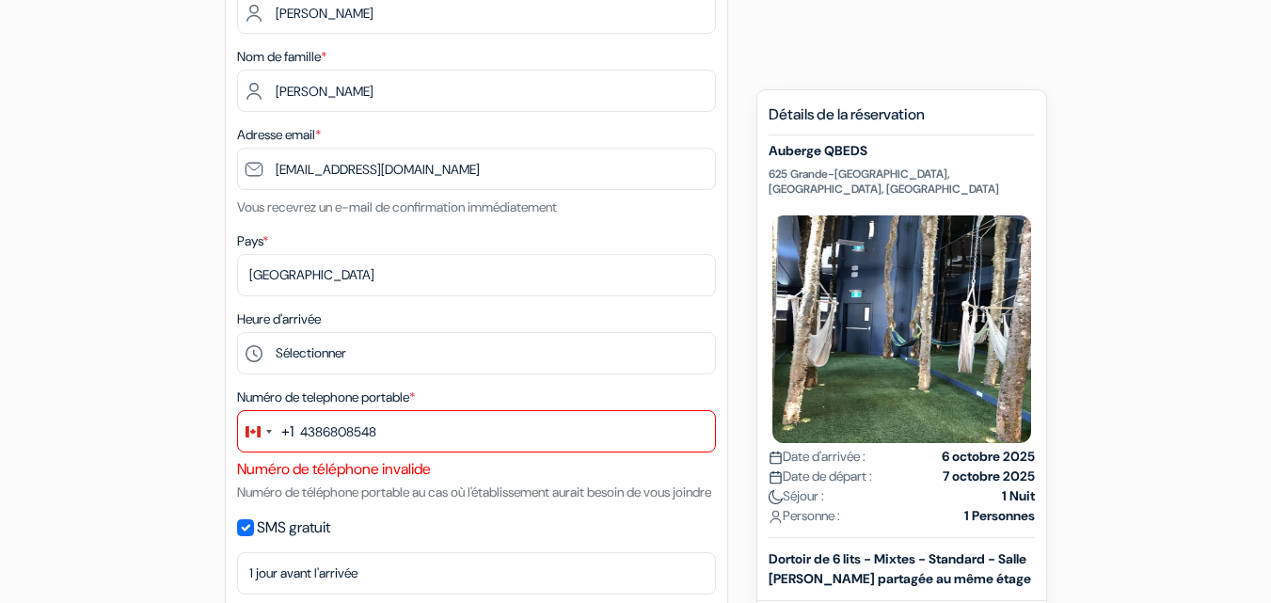
click at [445, 483] on small "Numéro de téléphone portable au cas où l'établissement aurait besoin de vous jo…" at bounding box center [474, 491] width 474 height 17
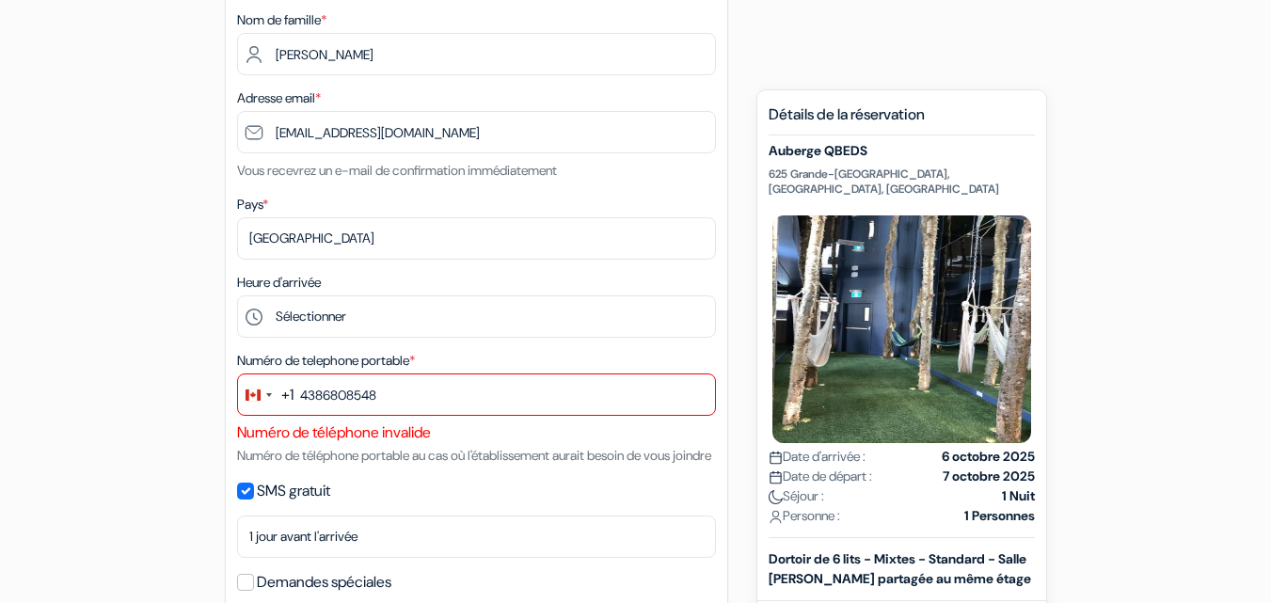
scroll to position [376, 0]
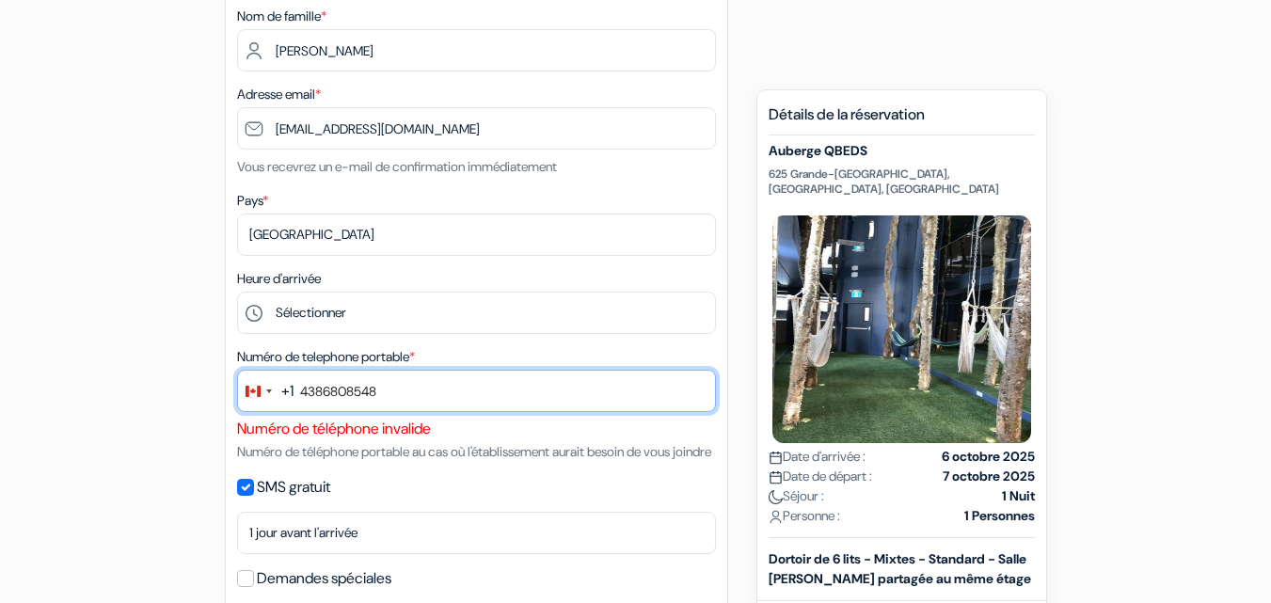
drag, startPoint x: 411, startPoint y: 385, endPoint x: 287, endPoint y: 383, distance: 124.2
click at [287, 383] on div "+1 cana 1 result found No results found [GEOGRAPHIC_DATA] [PHONE_NUMBER]" at bounding box center [476, 394] width 479 height 48
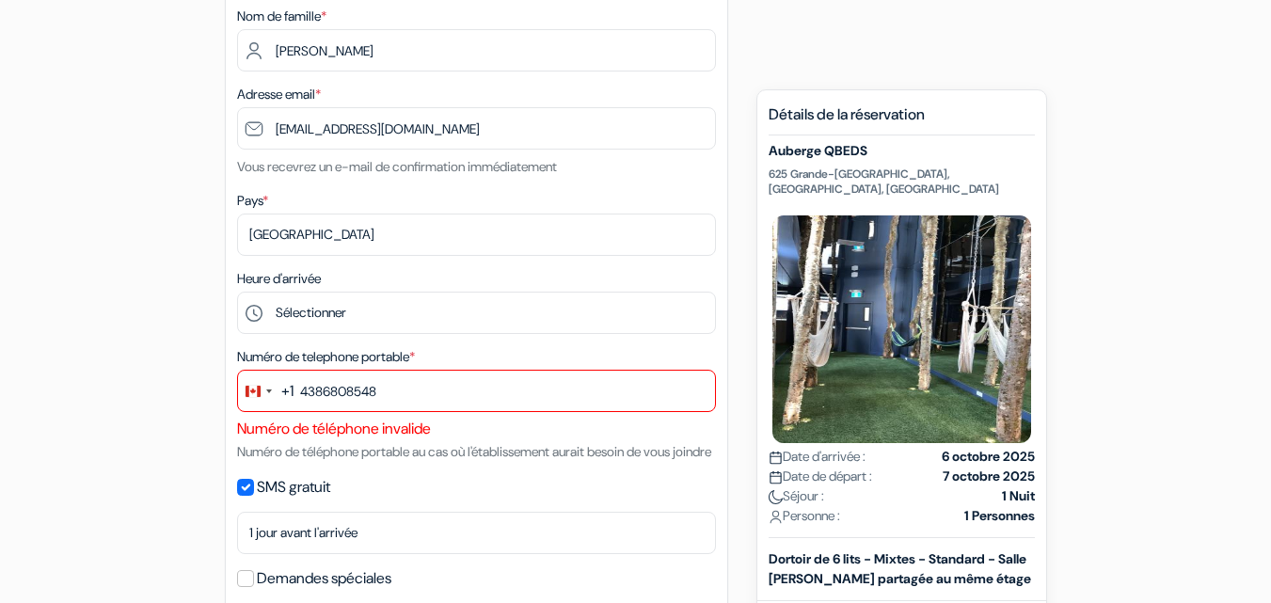
click at [281, 396] on div "+1" at bounding box center [287, 391] width 12 height 23
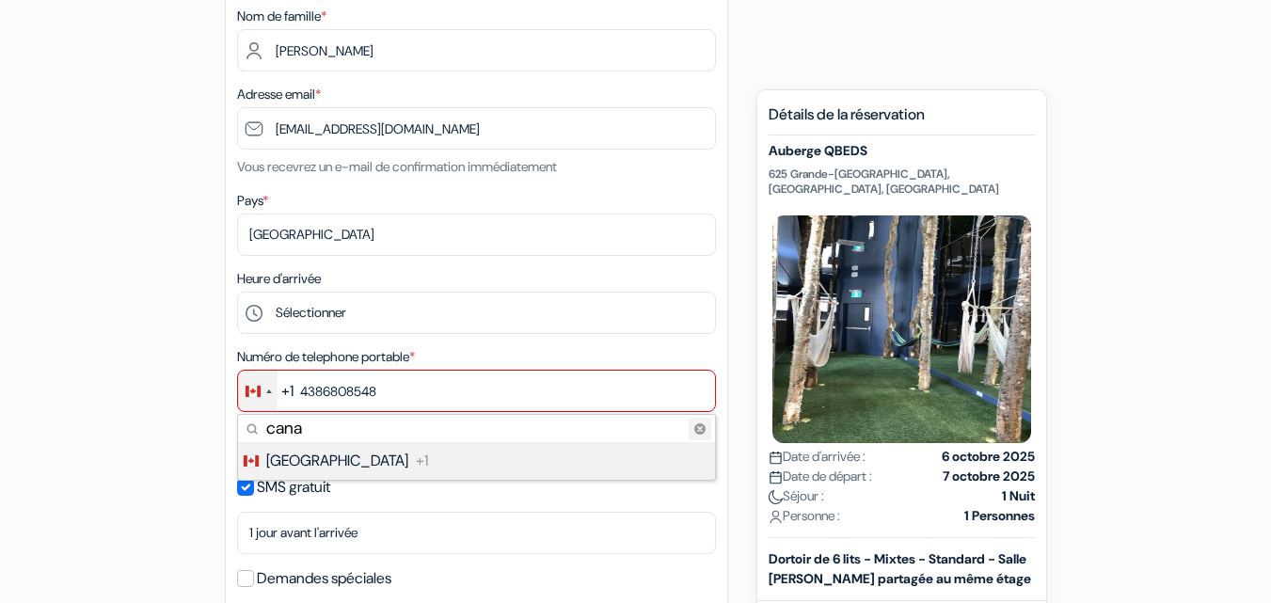
click at [701, 429] on circle "Clear search" at bounding box center [699, 428] width 11 height 11
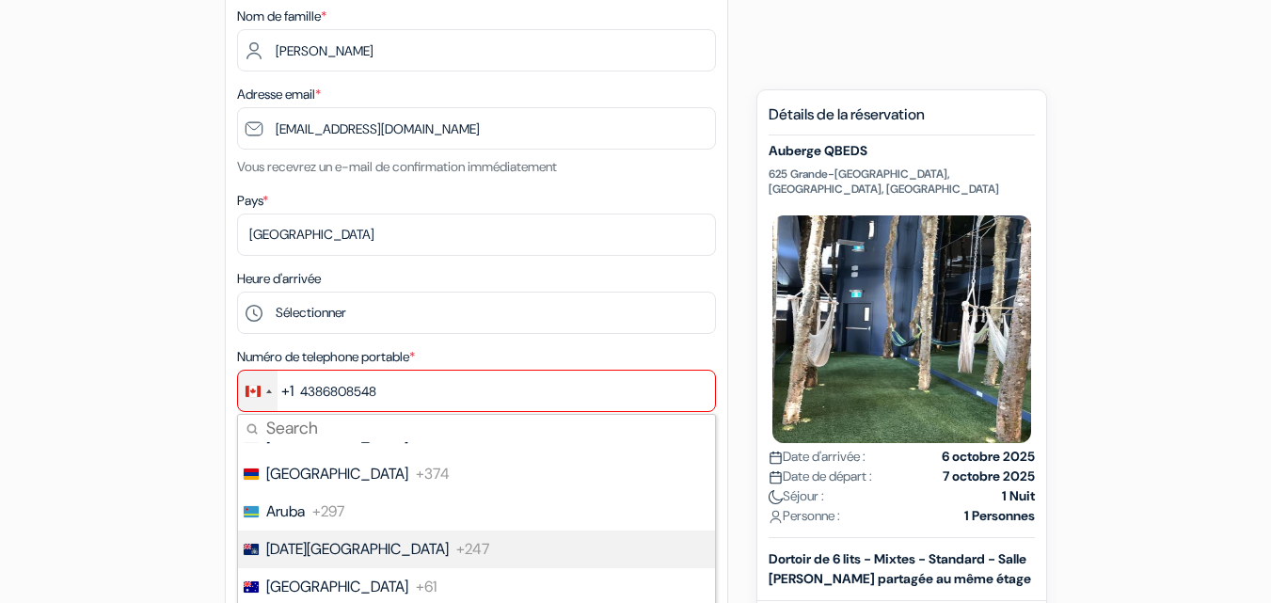
scroll to position [359, 0]
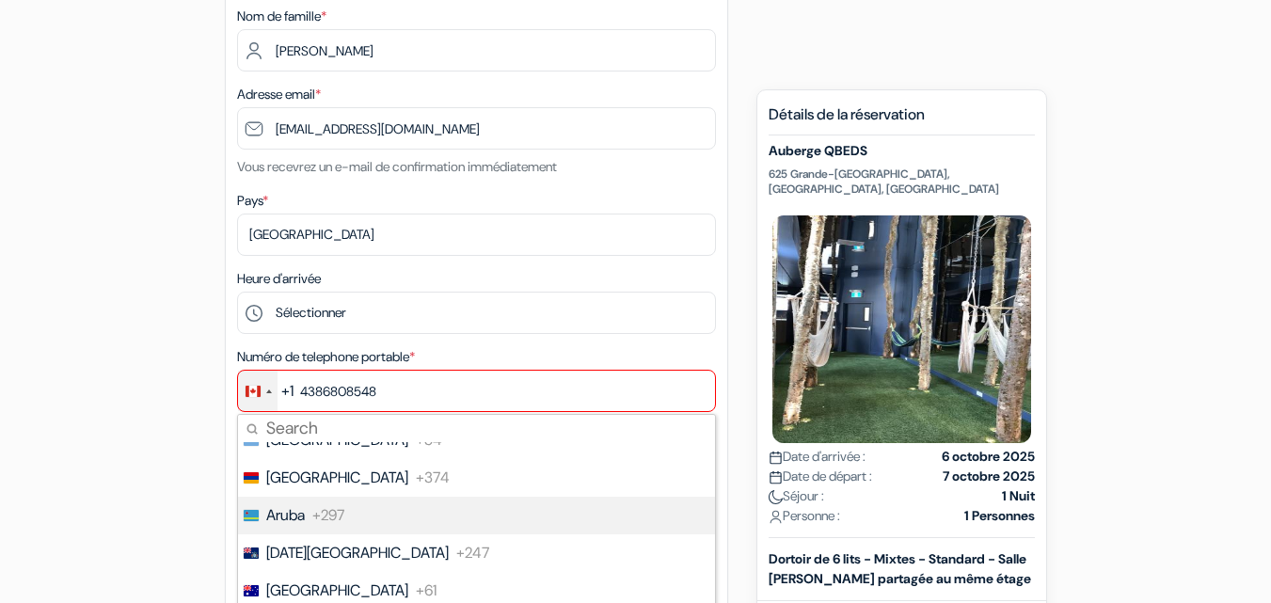
click at [364, 507] on li "Aruba +297" at bounding box center [475, 516] width 479 height 38
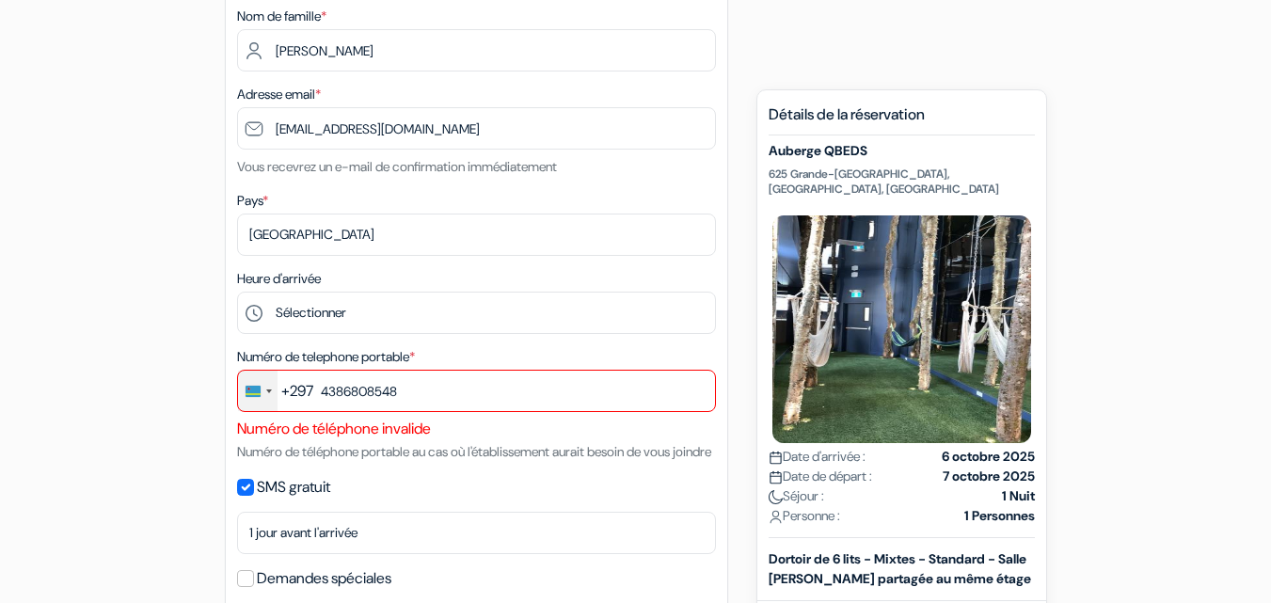
click at [252, 393] on div "Change country, selected Aruba (+297)" at bounding box center [253, 391] width 15 height 11
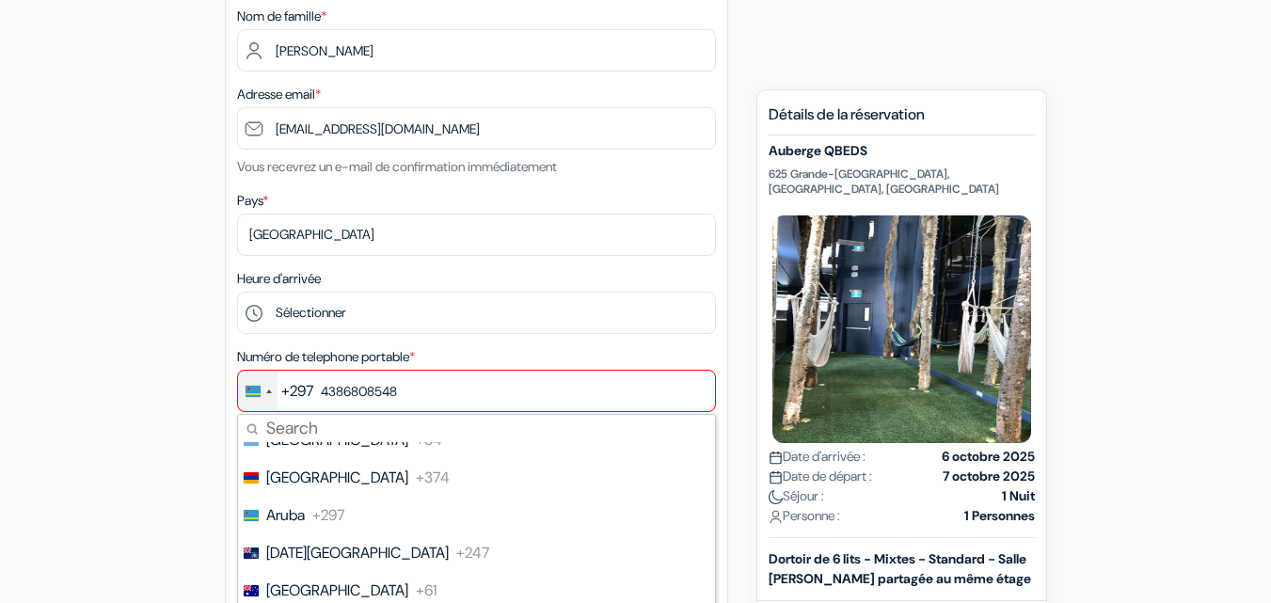
scroll to position [0, 0]
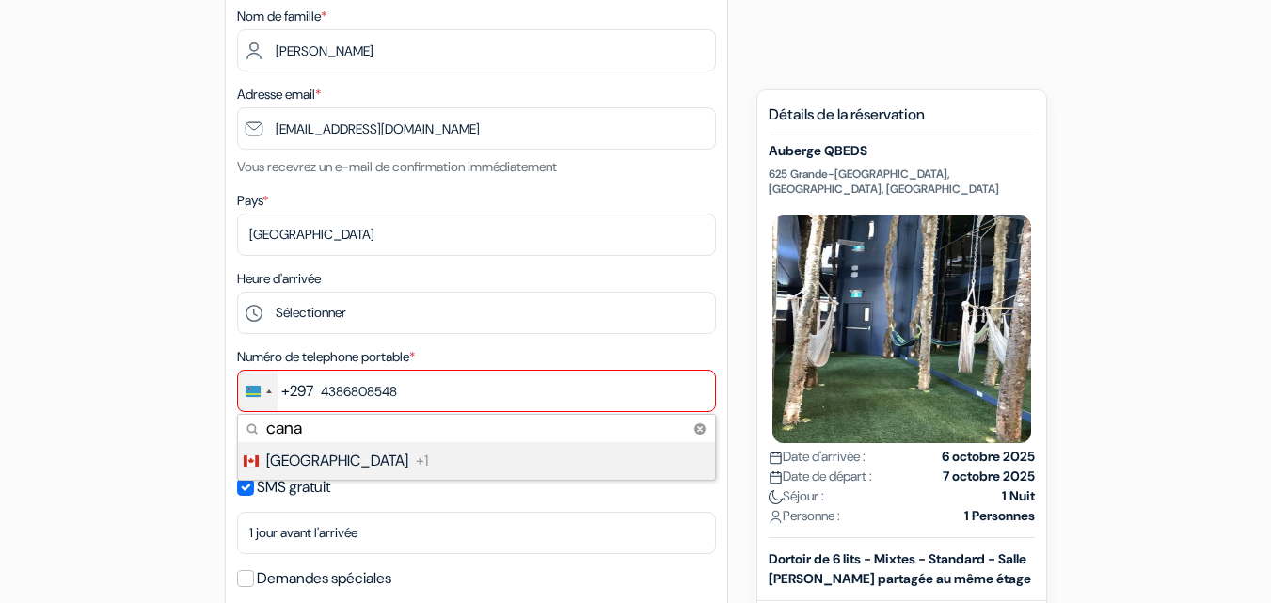
type input "cana"
click at [315, 454] on span "[GEOGRAPHIC_DATA]" at bounding box center [337, 461] width 142 height 23
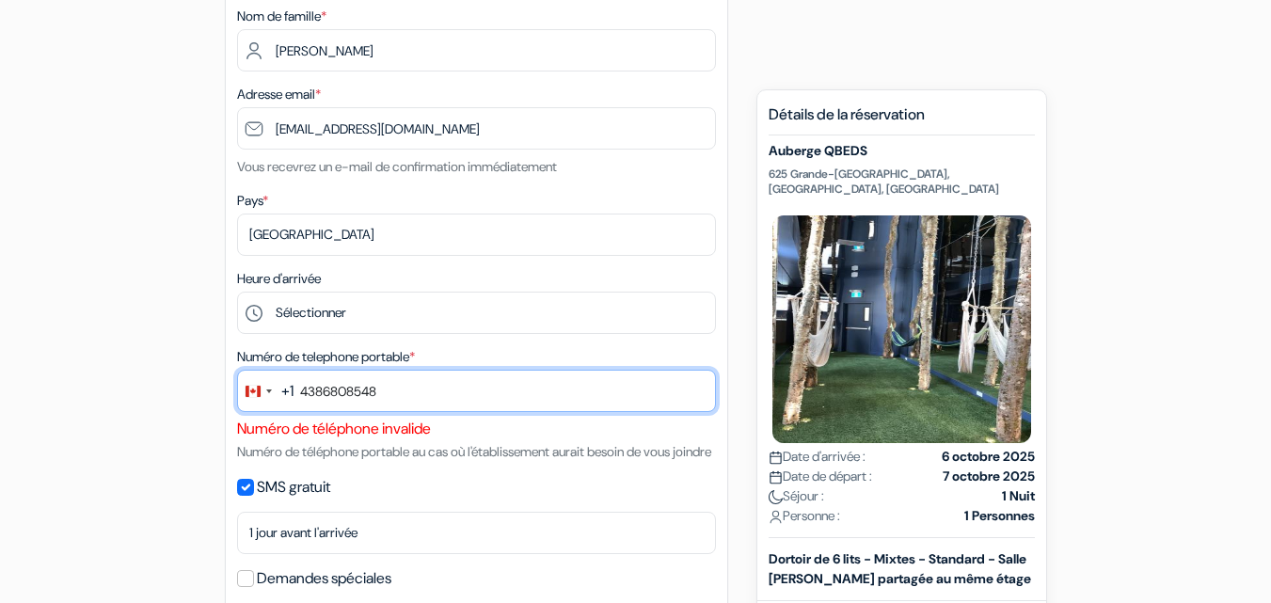
click at [393, 392] on input "4386808548" at bounding box center [476, 391] width 479 height 42
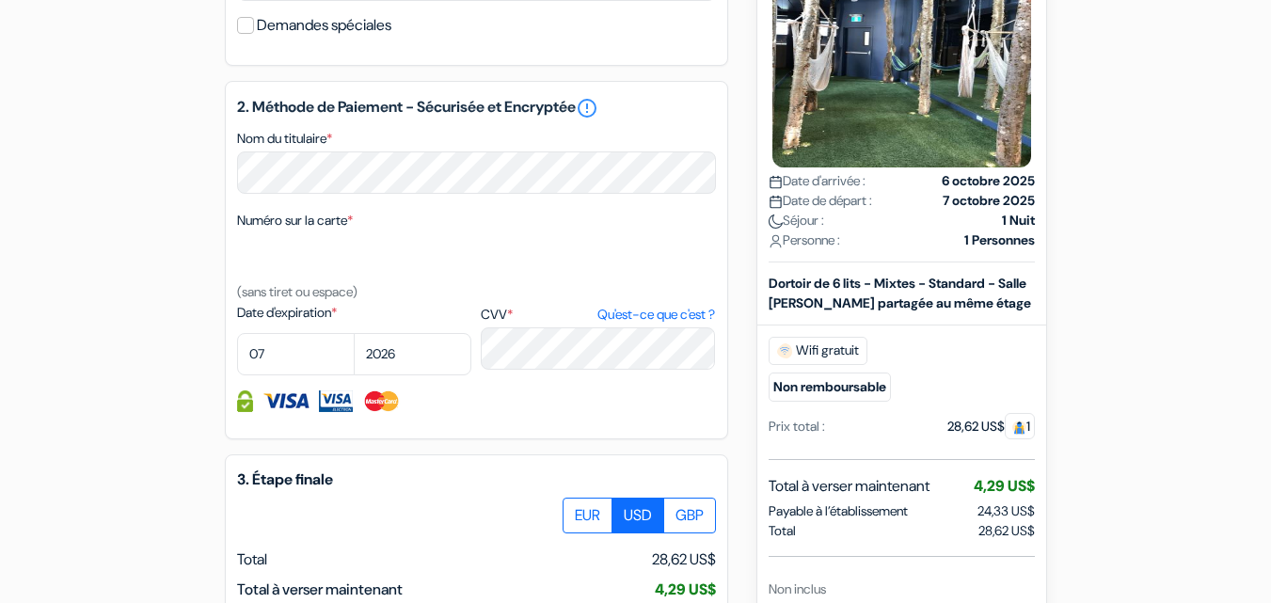
scroll to position [1243, 0]
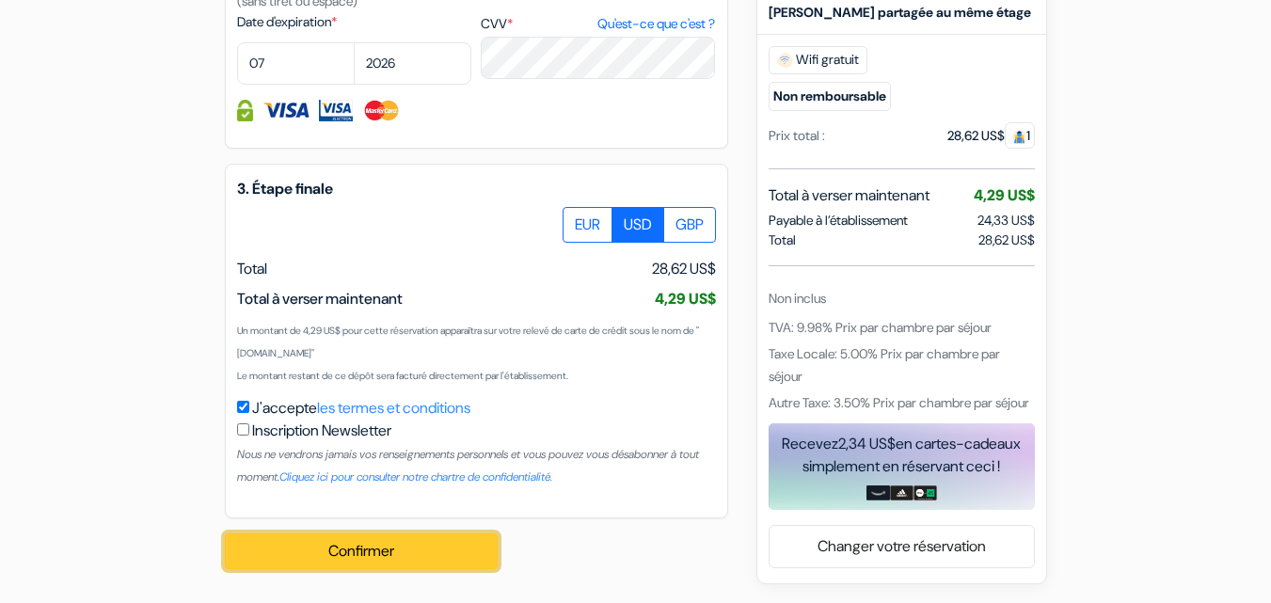
click at [349, 547] on button "Confirmer Loading..." at bounding box center [361, 551] width 273 height 36
